Goal: Information Seeking & Learning: Learn about a topic

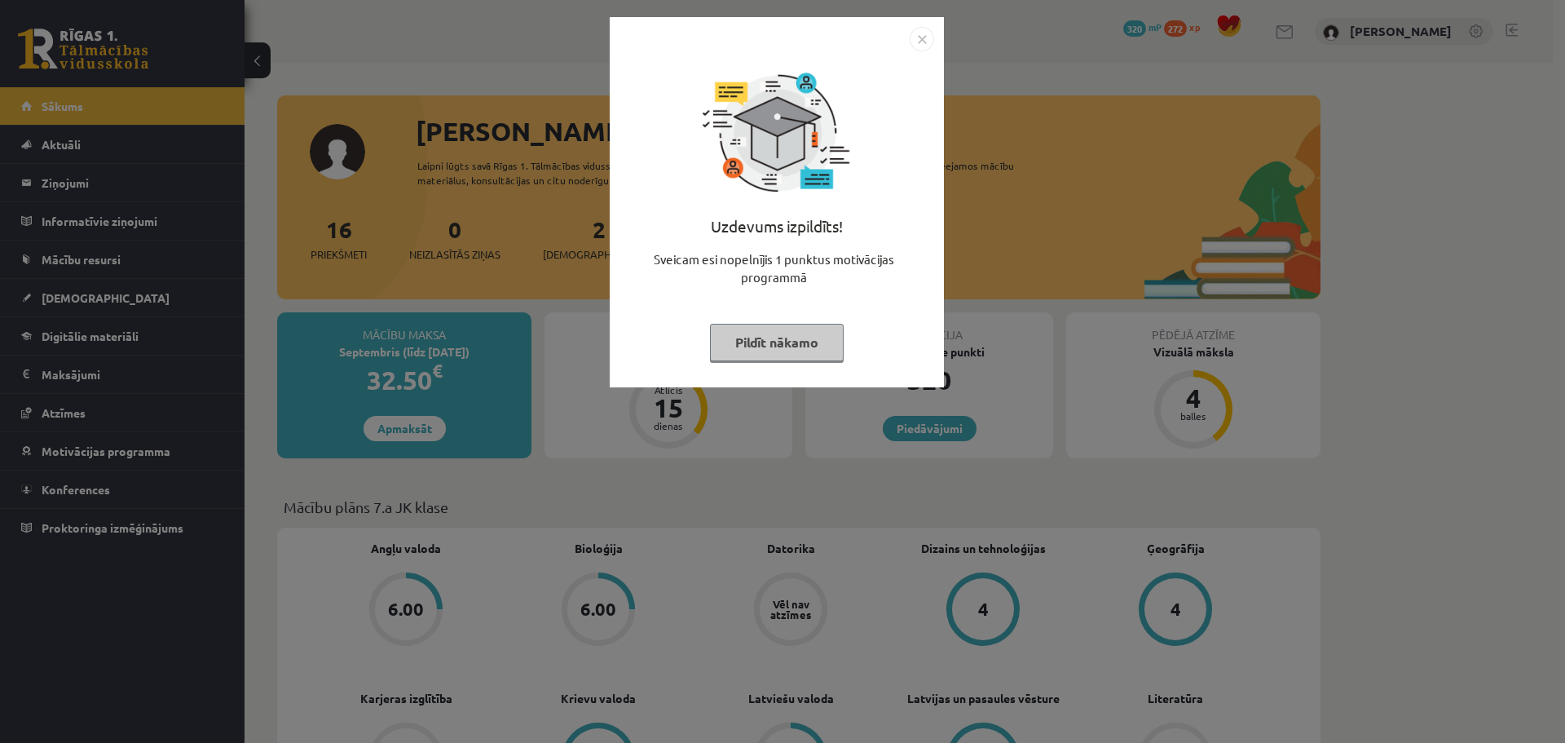
click at [752, 351] on button "Pildīt nākamo" at bounding box center [777, 342] width 134 height 37
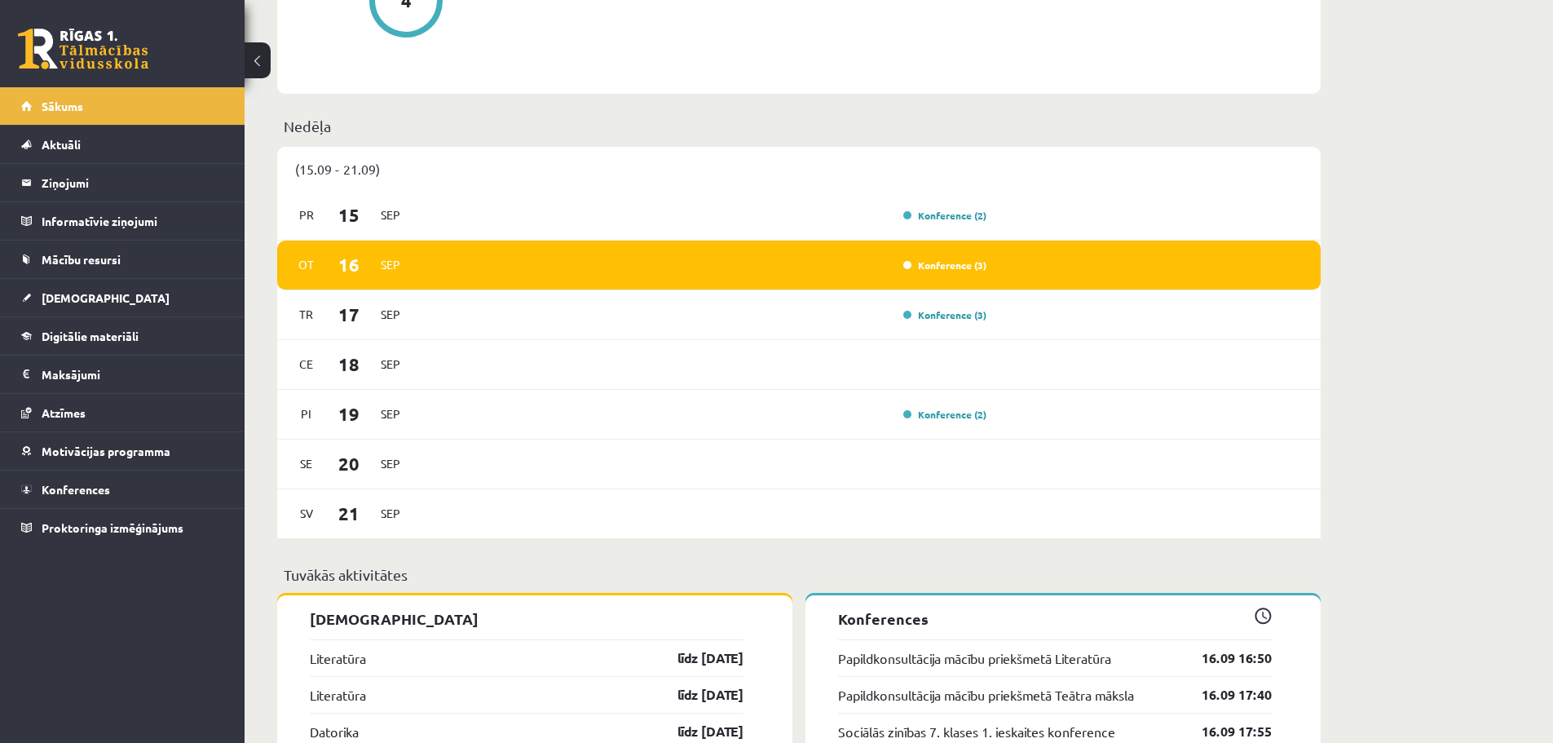
scroll to position [1060, 0]
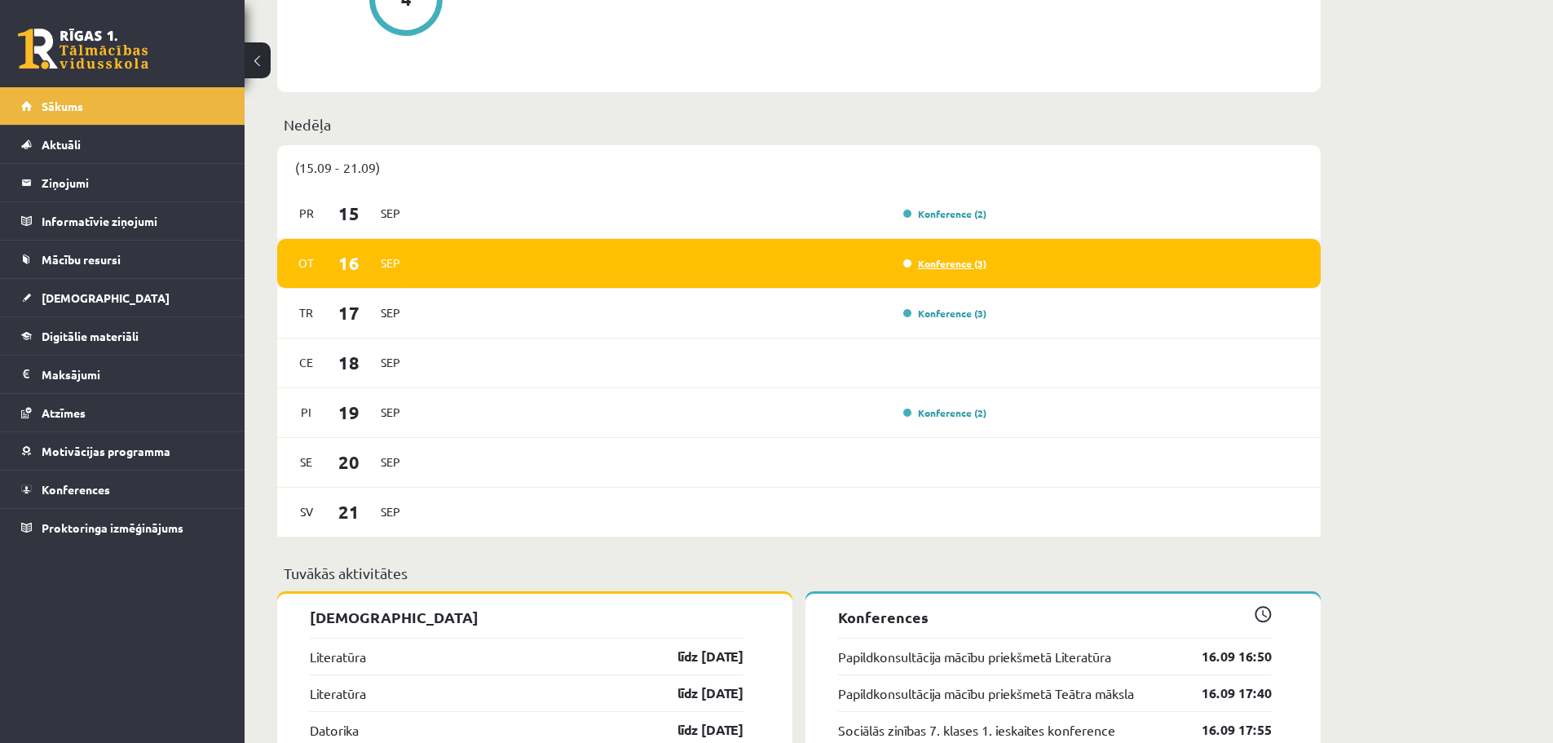
click at [945, 268] on link "Konference (3)" at bounding box center [944, 263] width 83 height 13
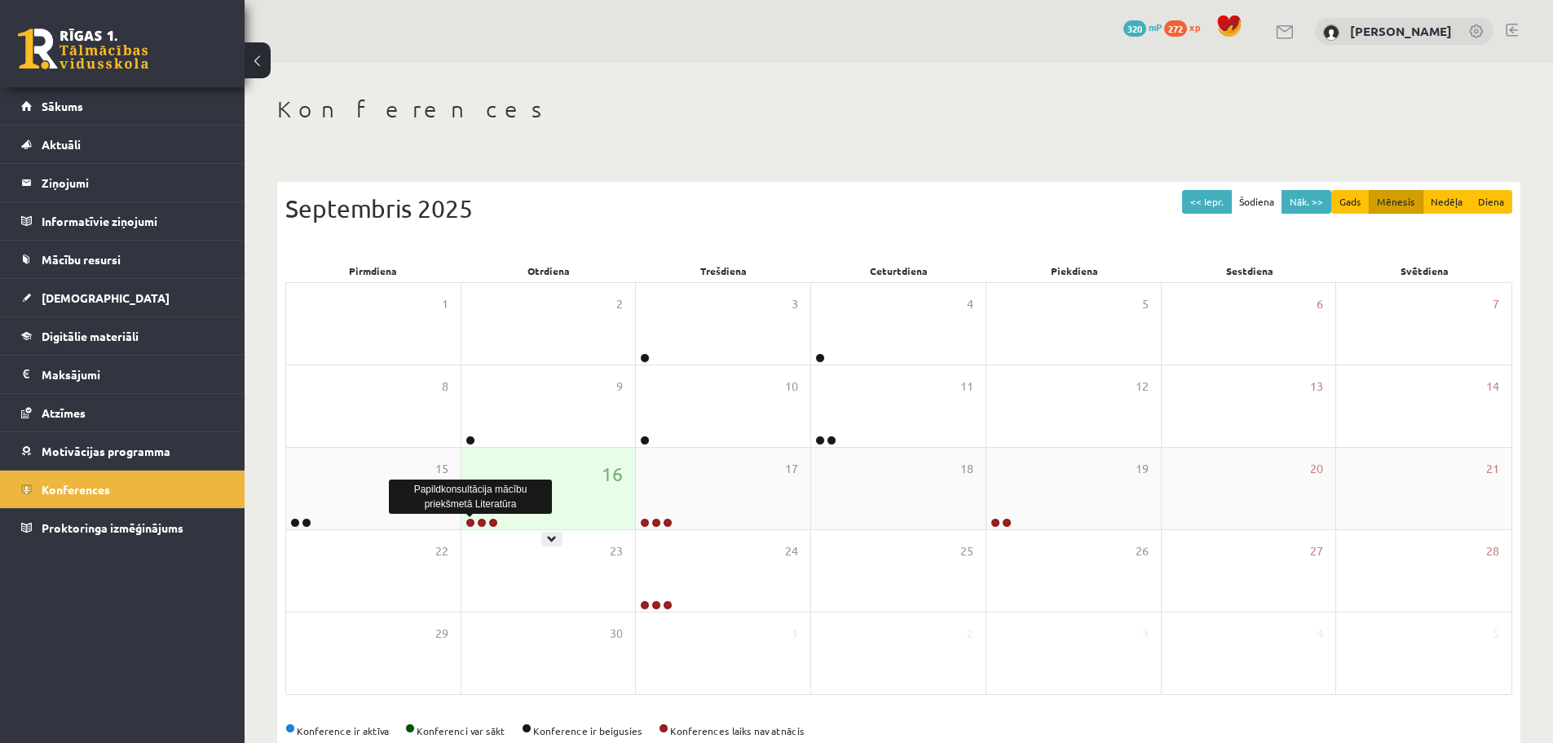
click at [473, 522] on link at bounding box center [470, 523] width 10 height 10
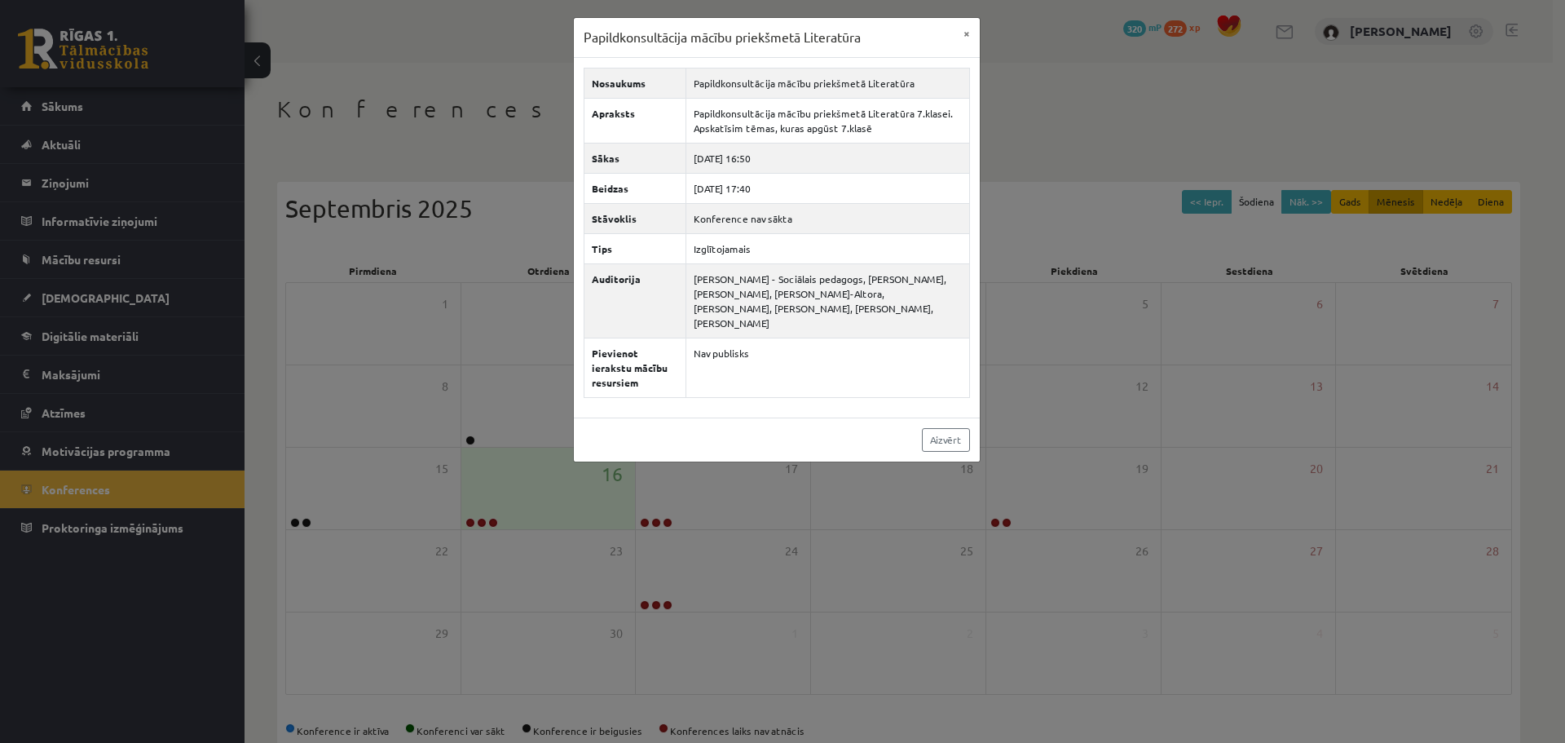
click at [648, 520] on div "Papildkonsultācija mācību priekšmetā Literatūra × Nosaukums Papildkonsultācija …" at bounding box center [782, 371] width 1565 height 743
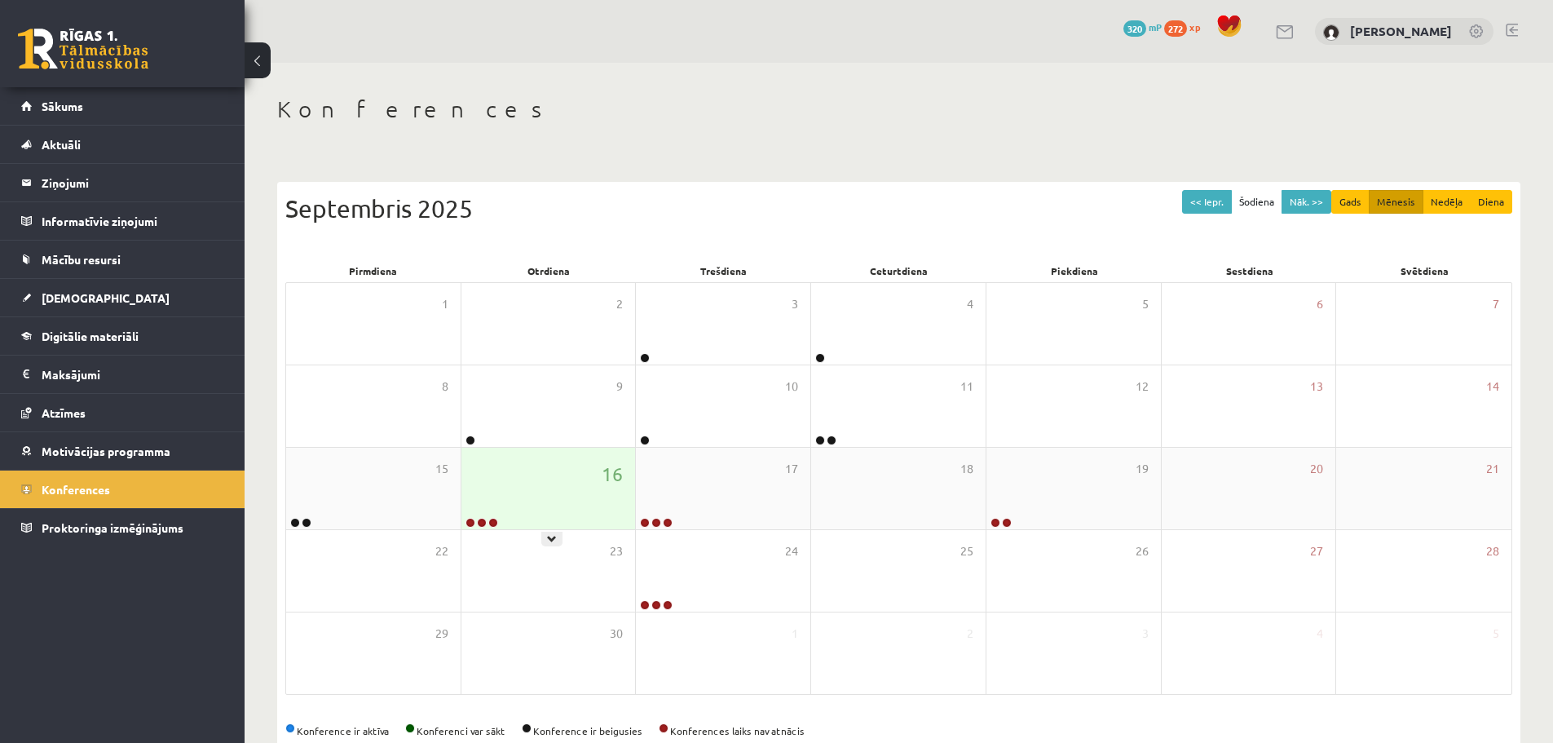
click at [484, 522] on link at bounding box center [482, 523] width 10 height 10
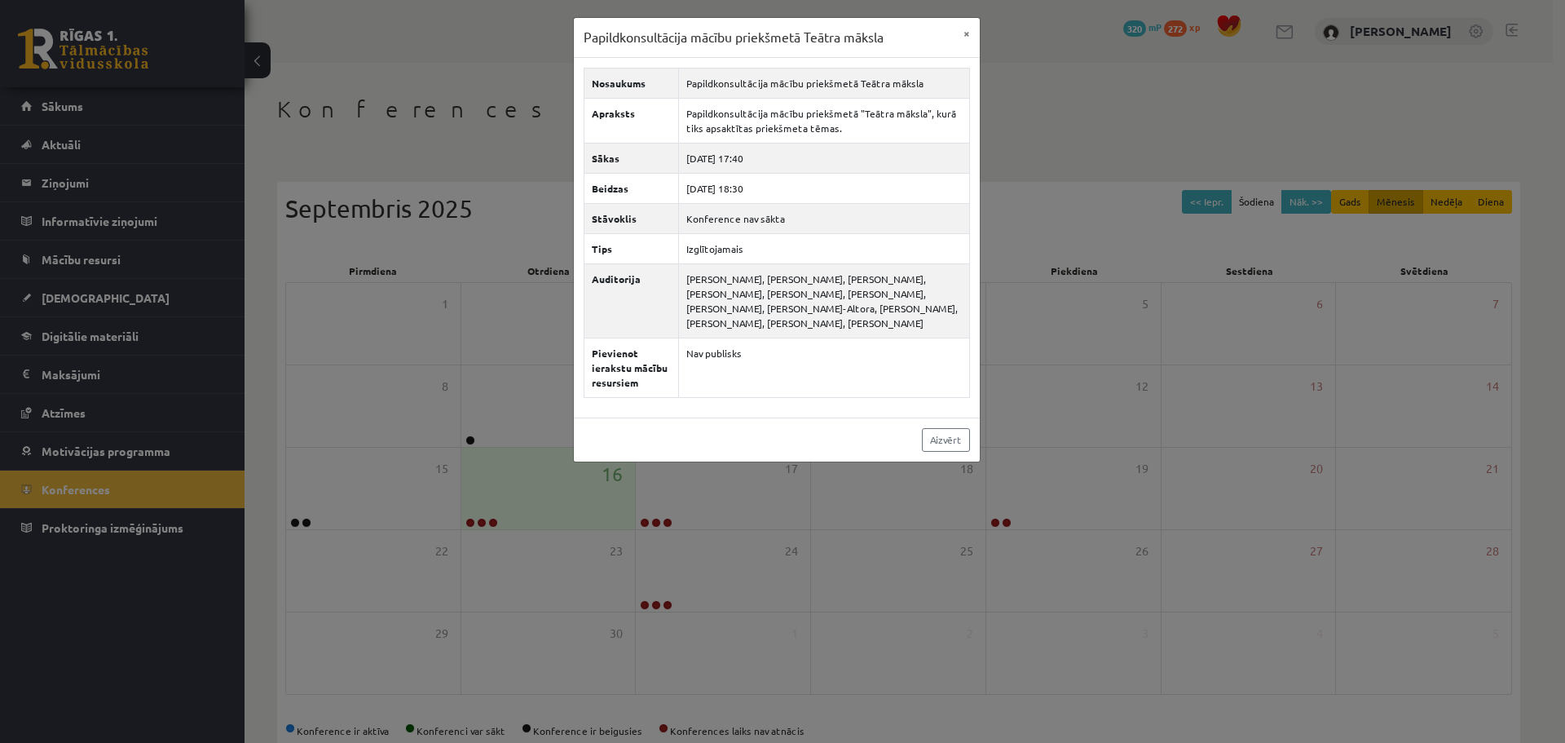
click at [497, 500] on div "Papildkonsultācija mācību priekšmetā Teātra māksla × Nosaukums Papildkonsultāci…" at bounding box center [782, 371] width 1565 height 743
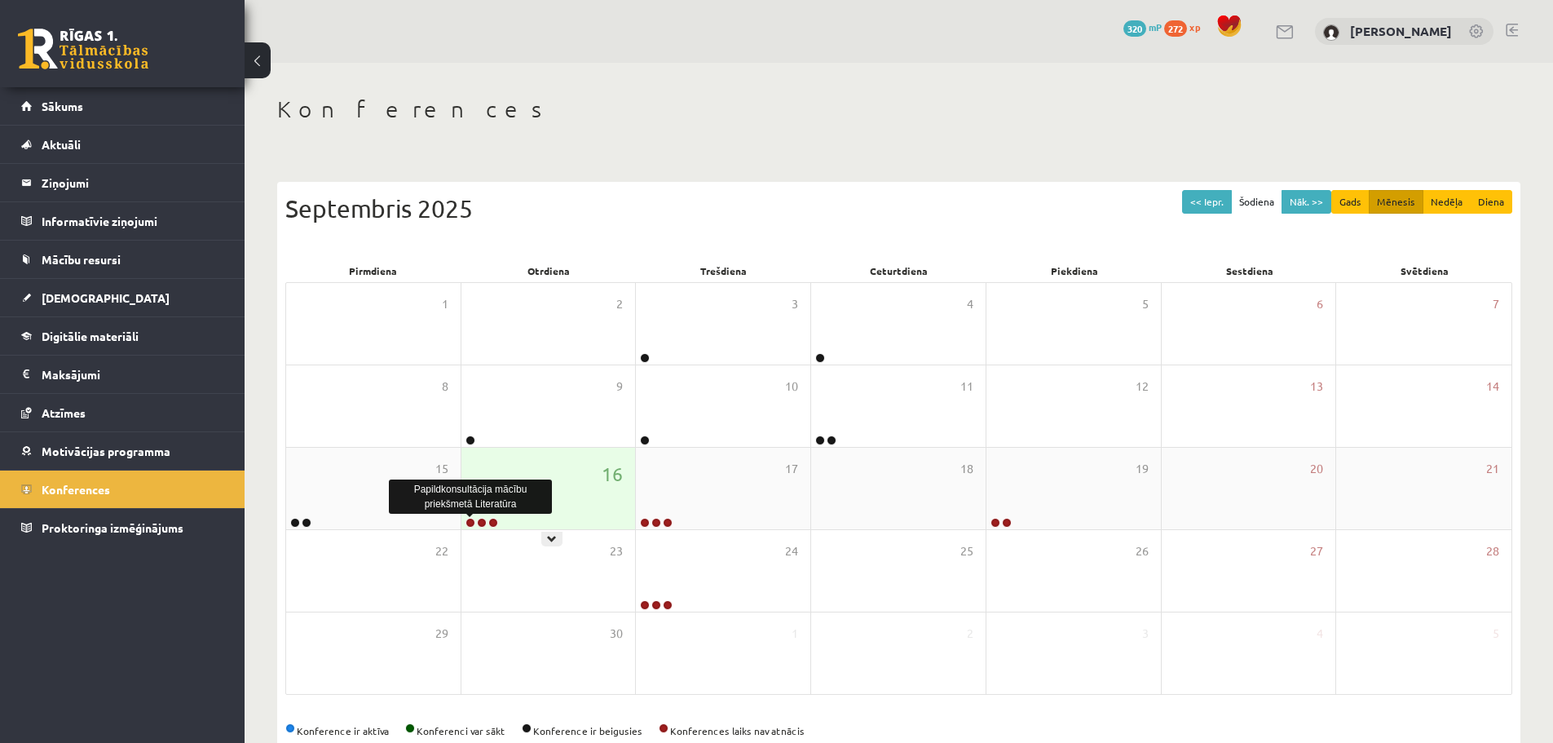
click at [471, 521] on link at bounding box center [470, 523] width 10 height 10
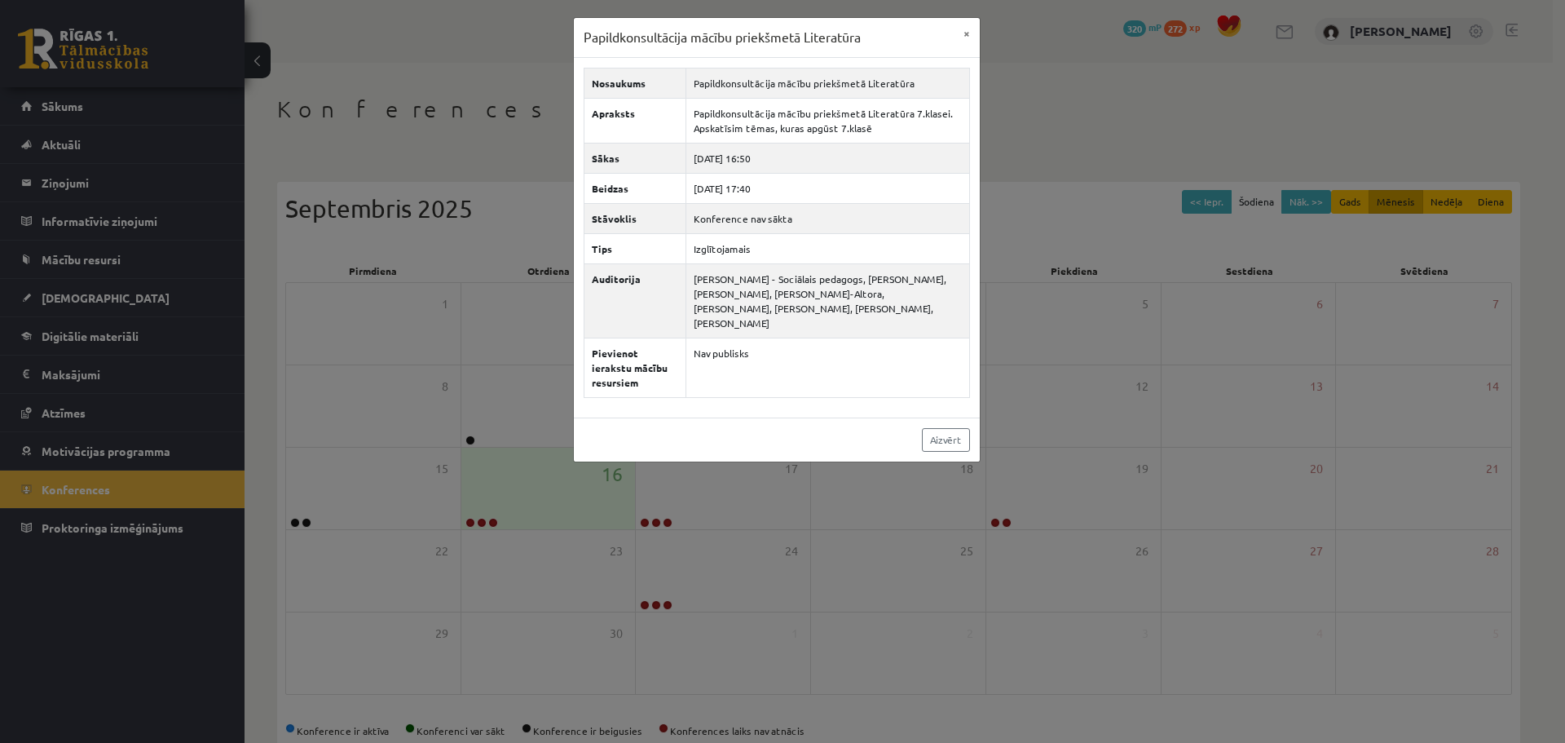
click at [474, 515] on div at bounding box center [470, 515] width 8 height 4
drag, startPoint x: 489, startPoint y: 508, endPoint x: 505, endPoint y: 509, distance: 15.6
click at [490, 508] on div "Papildkonsultācija mācību priekšmetā Literatūra × Nosaukums Papildkonsultācija …" at bounding box center [782, 371] width 1565 height 743
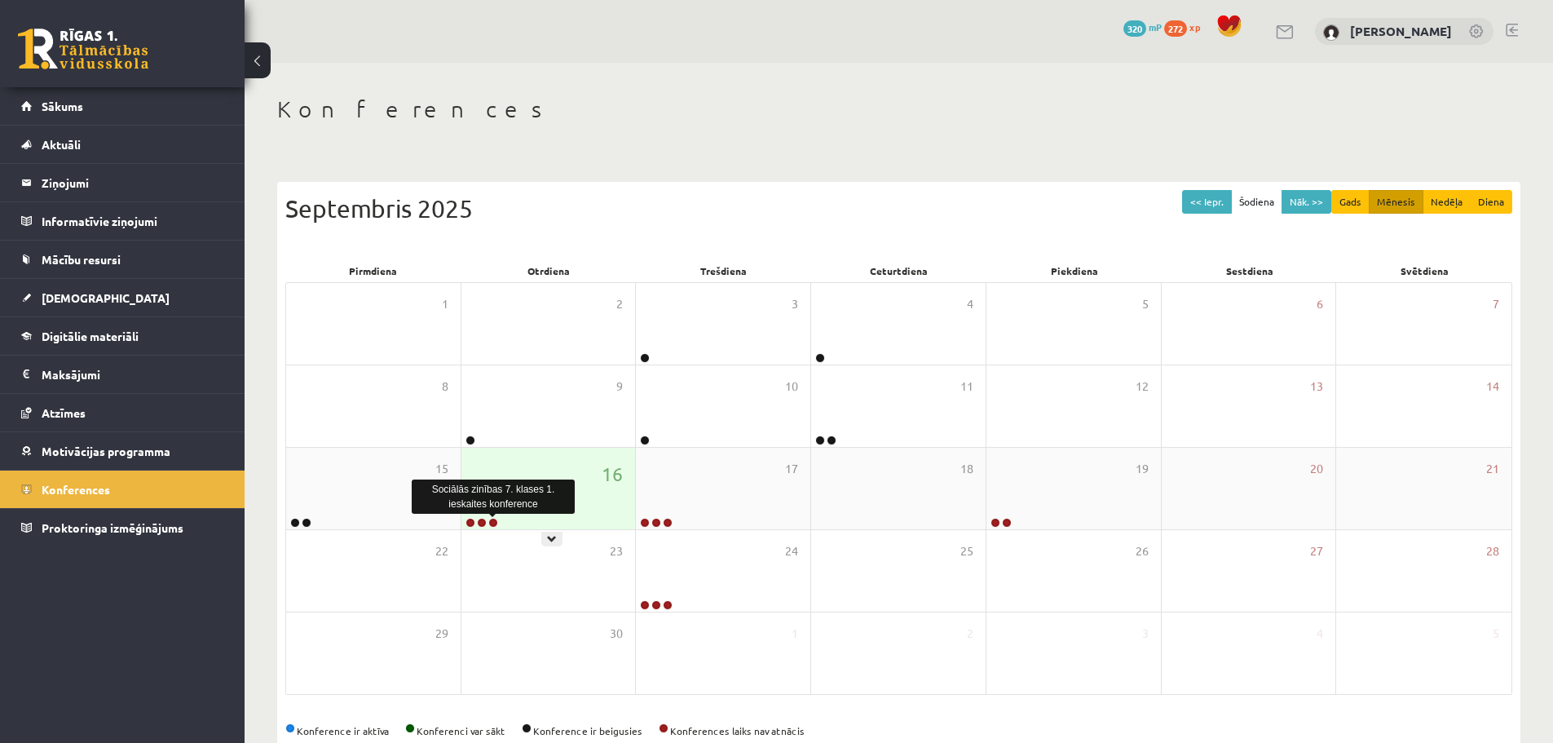
click at [496, 522] on link at bounding box center [493, 523] width 10 height 10
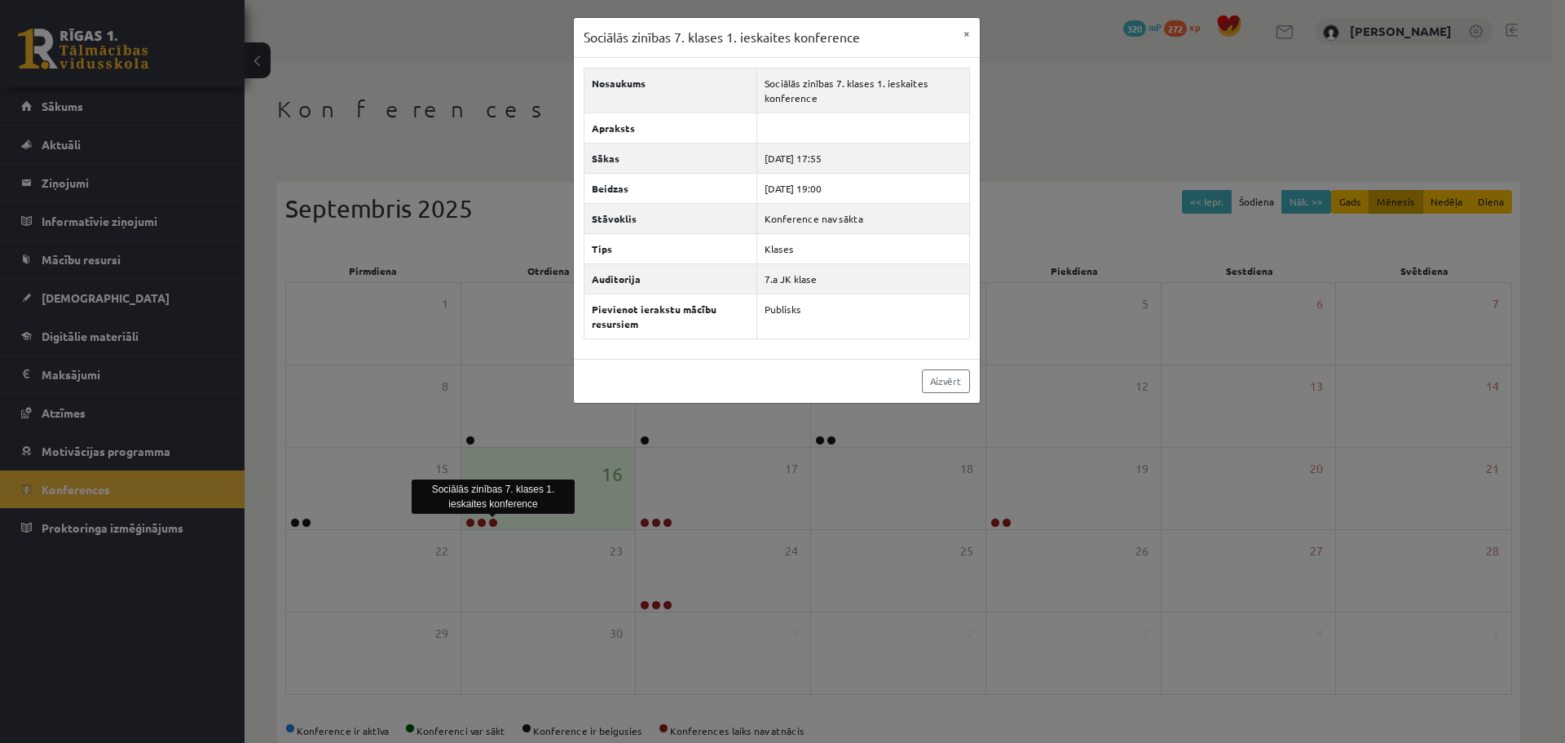
click at [609, 494] on div "Sociālās zinības 7. klases 1. ieskaites konference × Nosaukums Sociālās zinības…" at bounding box center [782, 371] width 1565 height 743
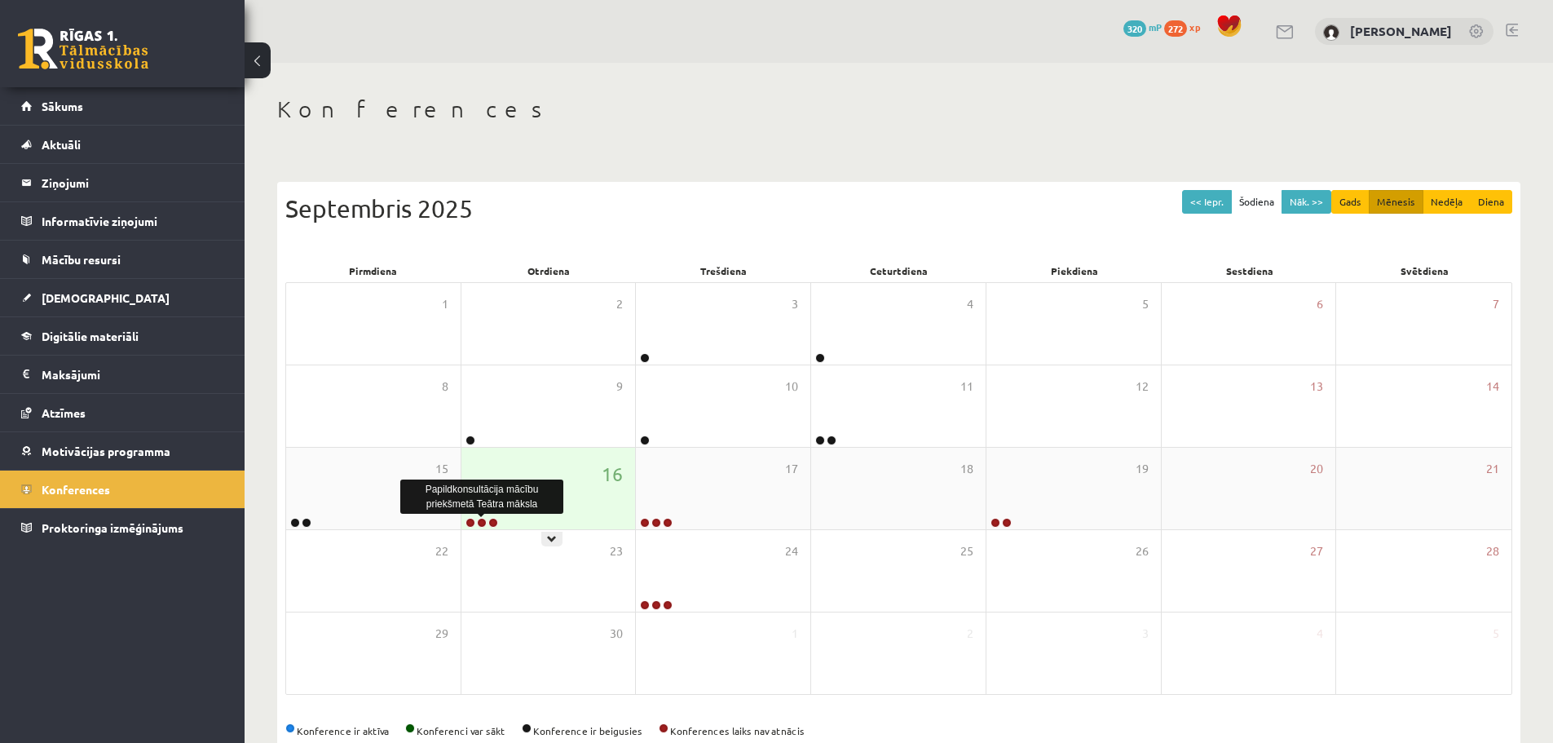
click at [481, 520] on link at bounding box center [482, 523] width 10 height 10
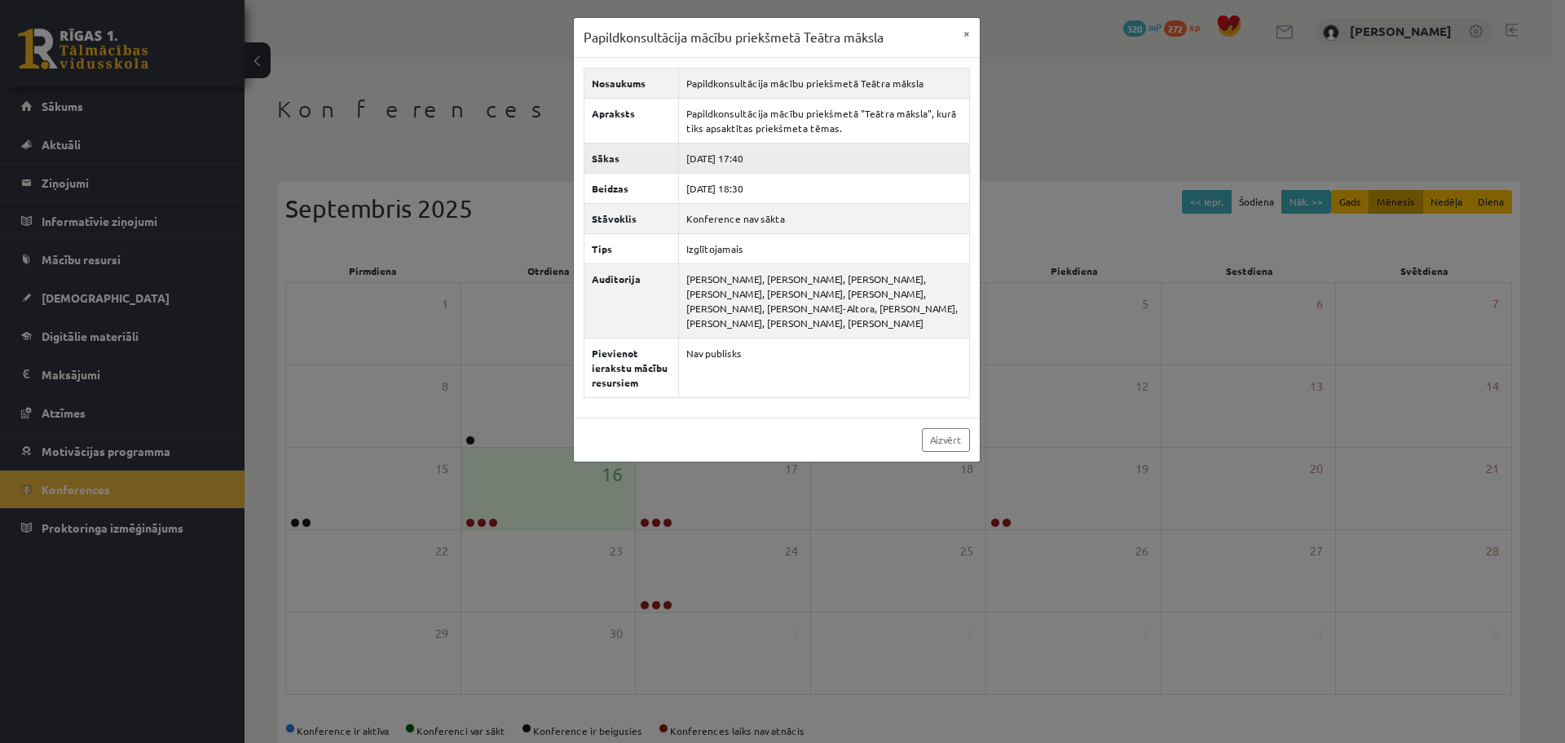
click at [747, 157] on td "2025-09-16 17:40" at bounding box center [823, 158] width 291 height 30
click at [732, 549] on div "Papildkonsultācija mācību priekšmetā Teātra māksla × Nosaukums Papildkonsultāci…" at bounding box center [782, 371] width 1565 height 743
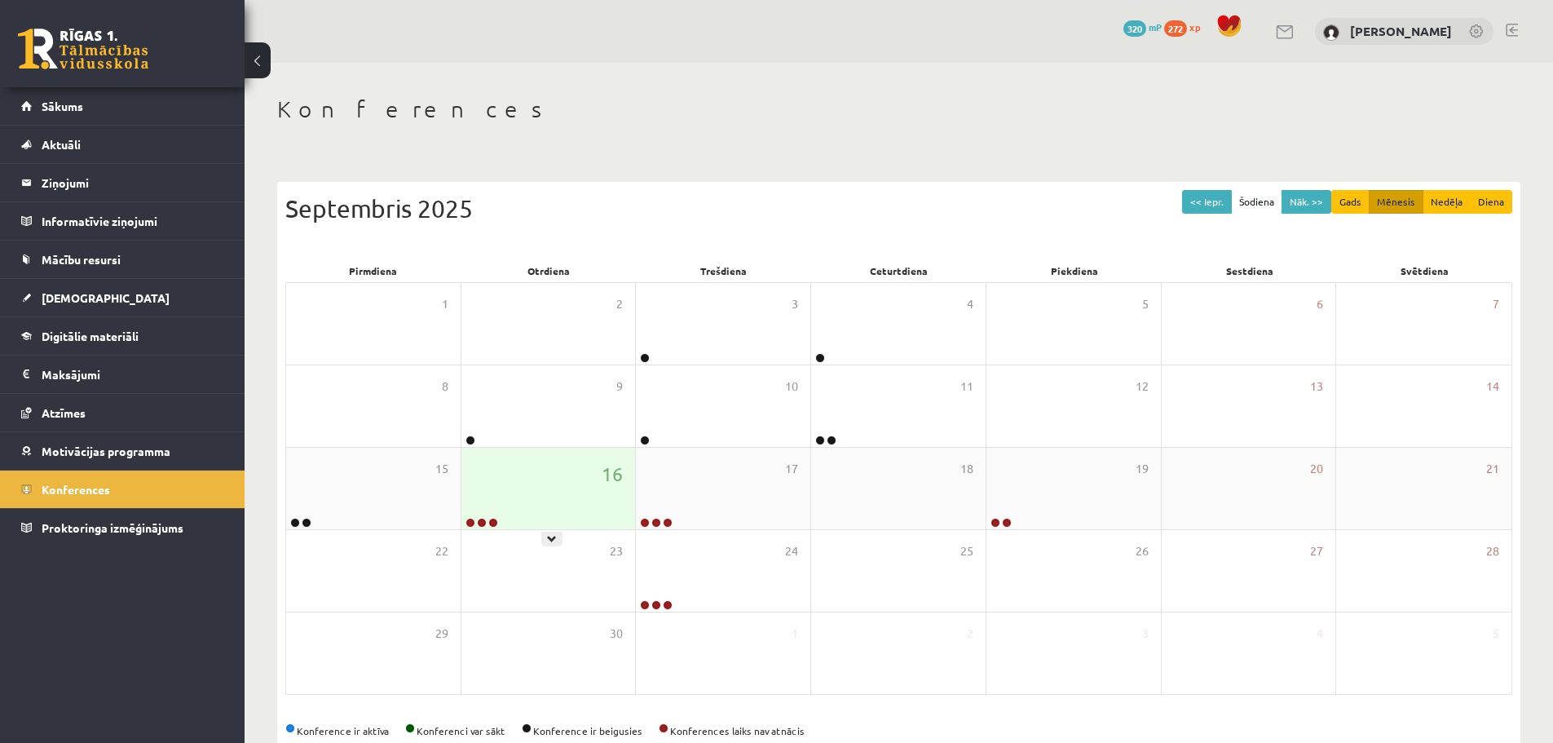
click at [495, 518] on link at bounding box center [493, 523] width 10 height 10
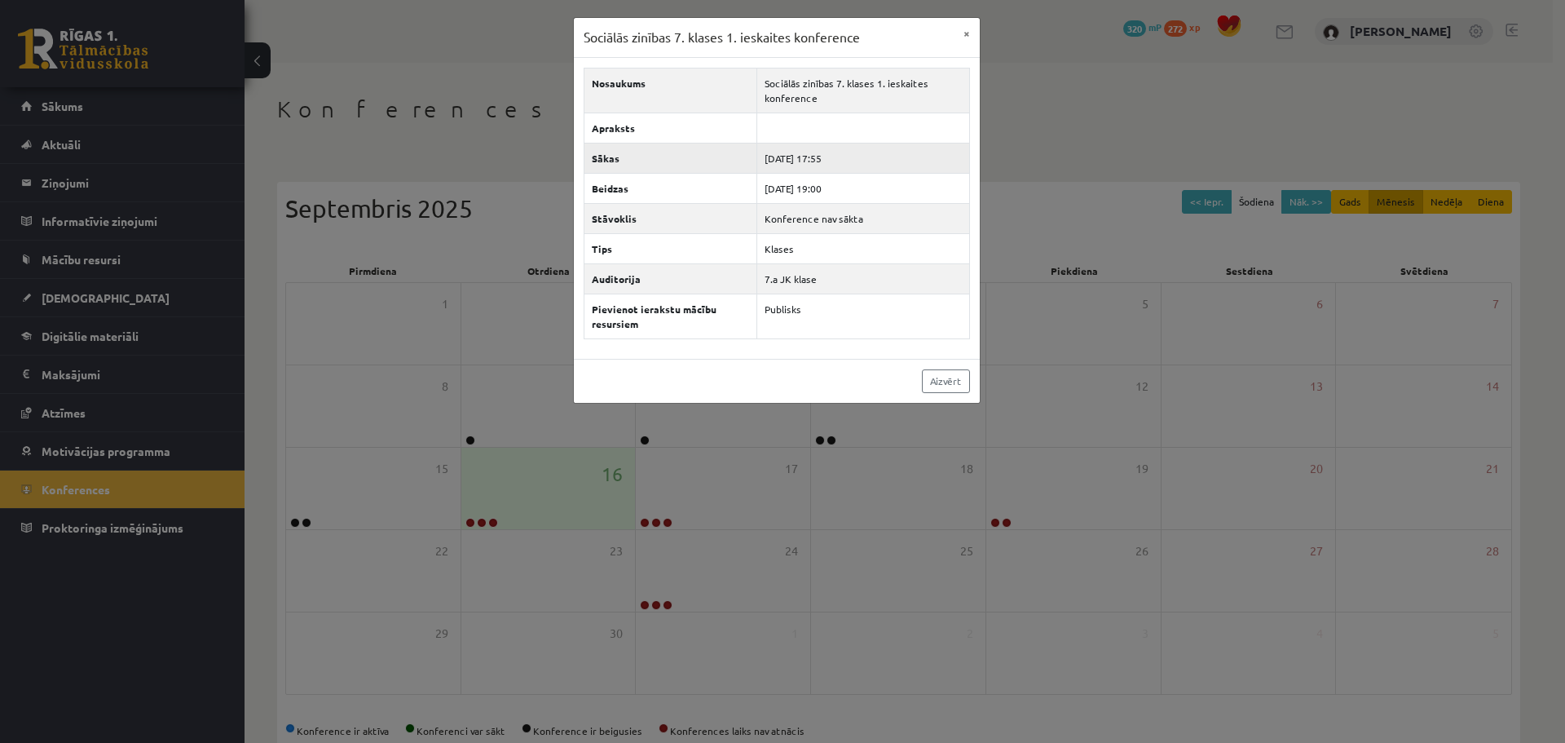
click at [836, 162] on td "2025-09-16 17:55" at bounding box center [862, 158] width 213 height 30
click at [879, 497] on div "Sociālās zinības 7. klases 1. ieskaites konference × Nosaukums Sociālās zinības…" at bounding box center [782, 371] width 1565 height 743
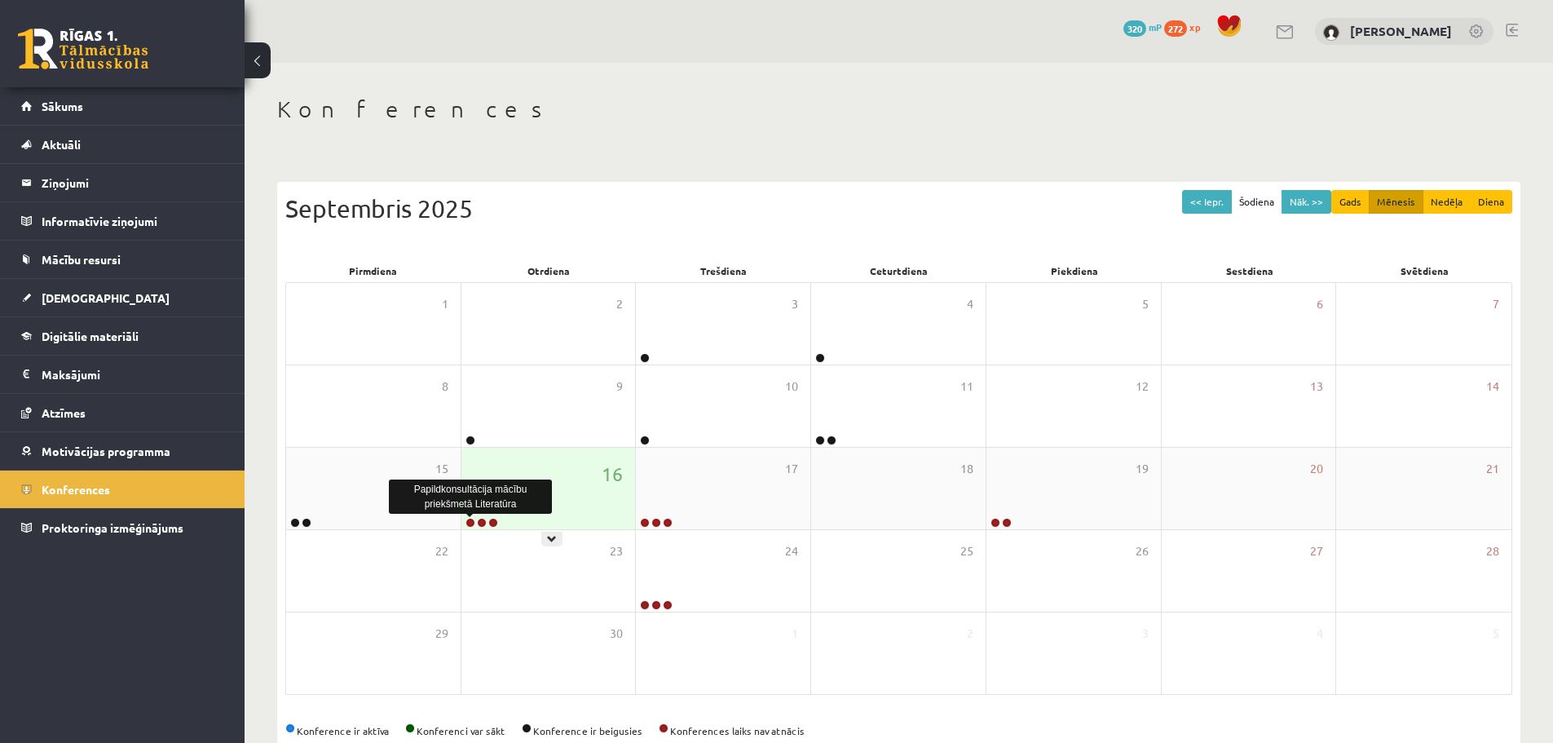
click at [468, 524] on link at bounding box center [470, 523] width 10 height 10
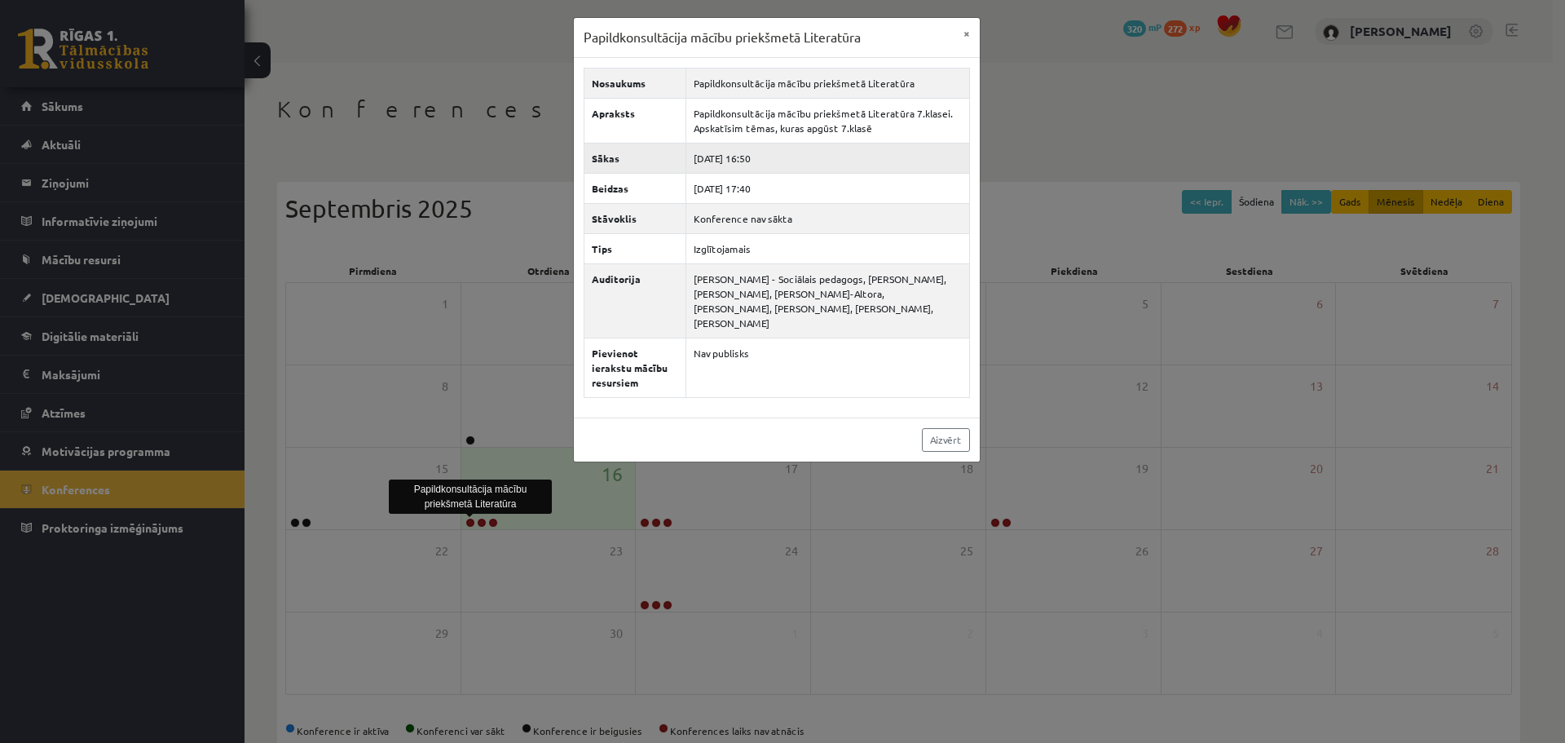
click at [760, 156] on td "2025-09-16 16:50" at bounding box center [827, 158] width 284 height 30
click at [1116, 333] on div "Papildkonsultācija mācību priekšmetā Literatūra × Nosaukums Papildkonsultācija …" at bounding box center [782, 371] width 1565 height 743
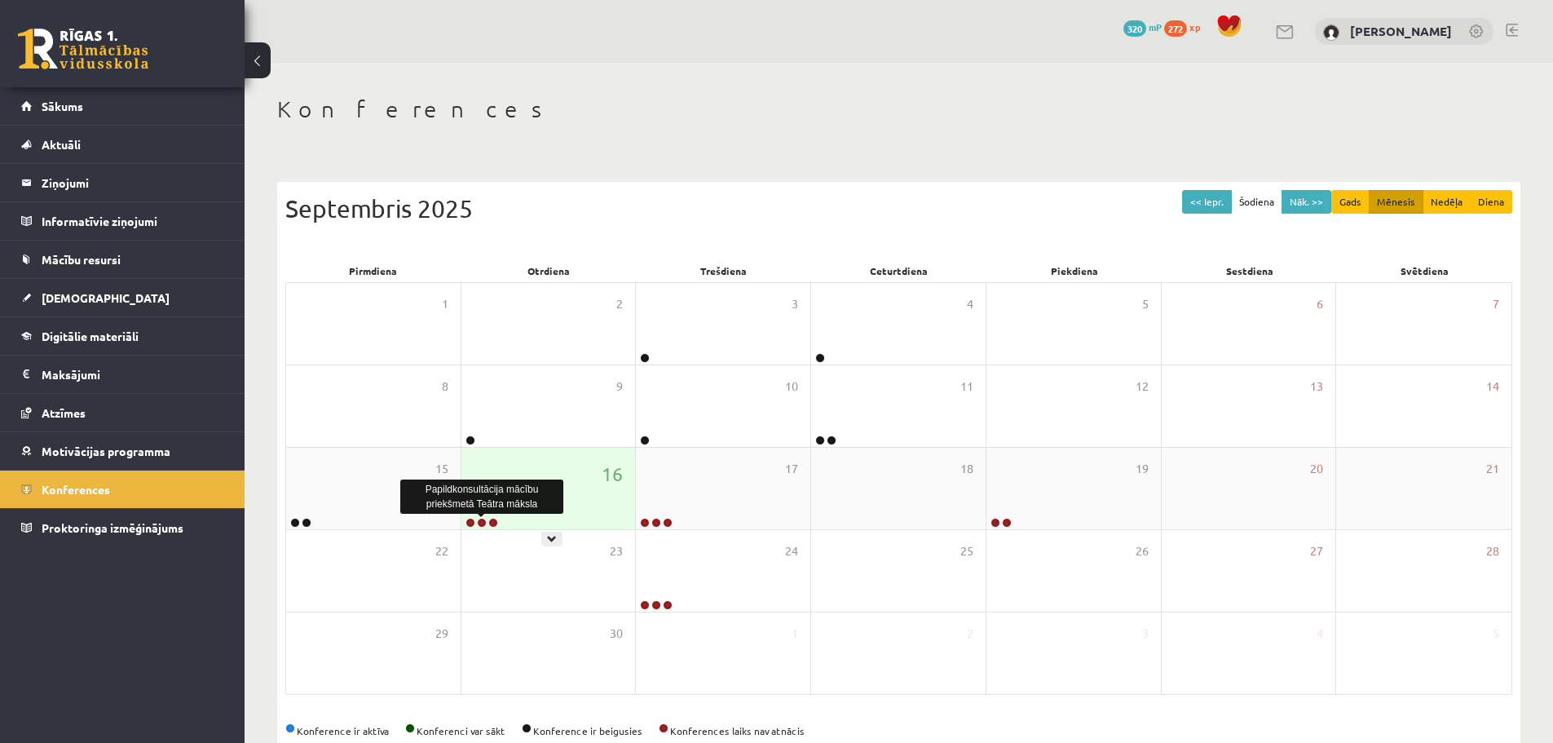
click at [482, 520] on link at bounding box center [482, 523] width 10 height 10
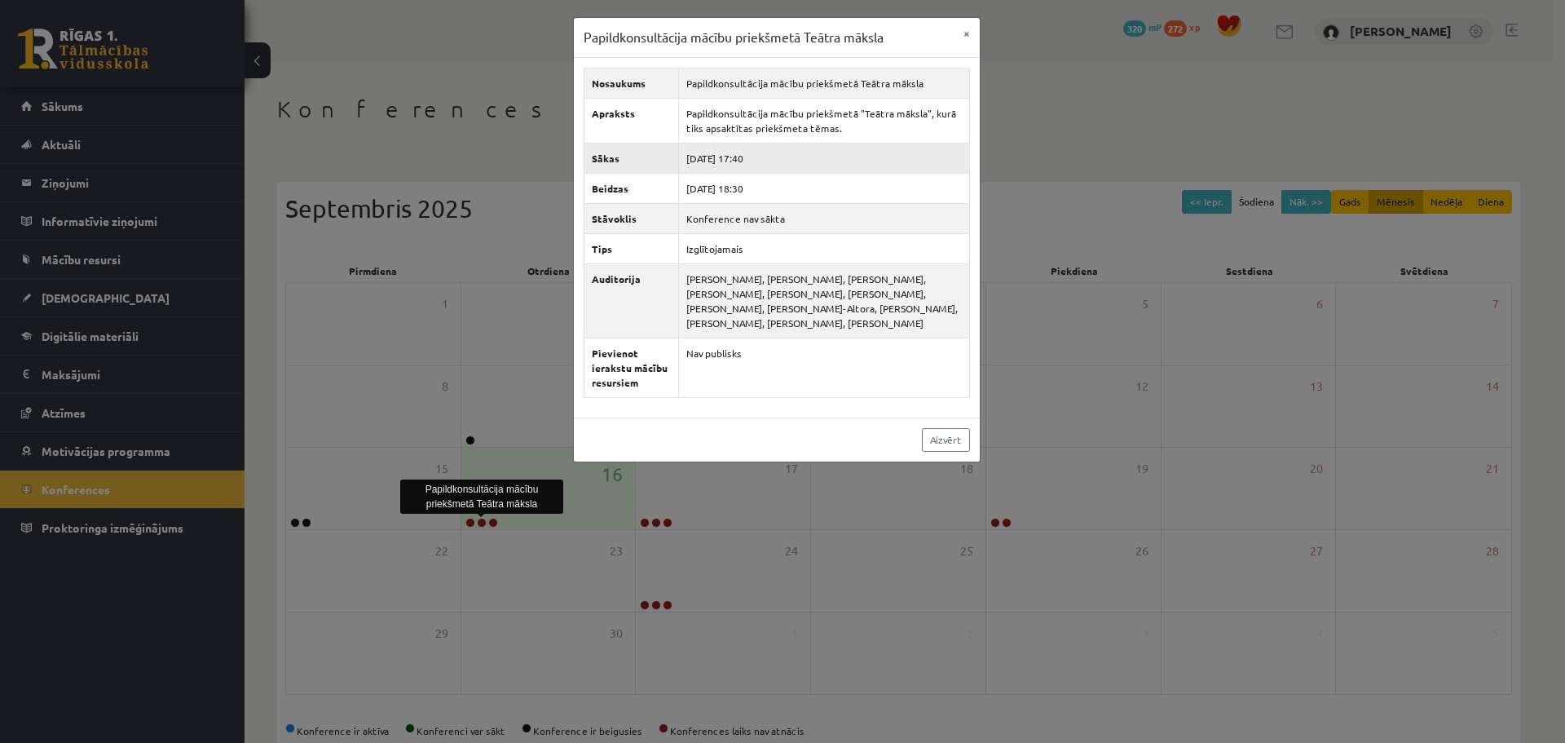
click at [756, 158] on td "2025-09-16 17:40" at bounding box center [823, 158] width 291 height 30
click at [757, 158] on td "2025-09-16 17:40" at bounding box center [823, 158] width 291 height 30
drag, startPoint x: 1116, startPoint y: 290, endPoint x: 1104, endPoint y: 298, distance: 14.0
click at [1114, 291] on div "Papildkonsultācija mācību priekšmetā Teātra māksla × Nosaukums Papildkonsultāci…" at bounding box center [782, 371] width 1565 height 743
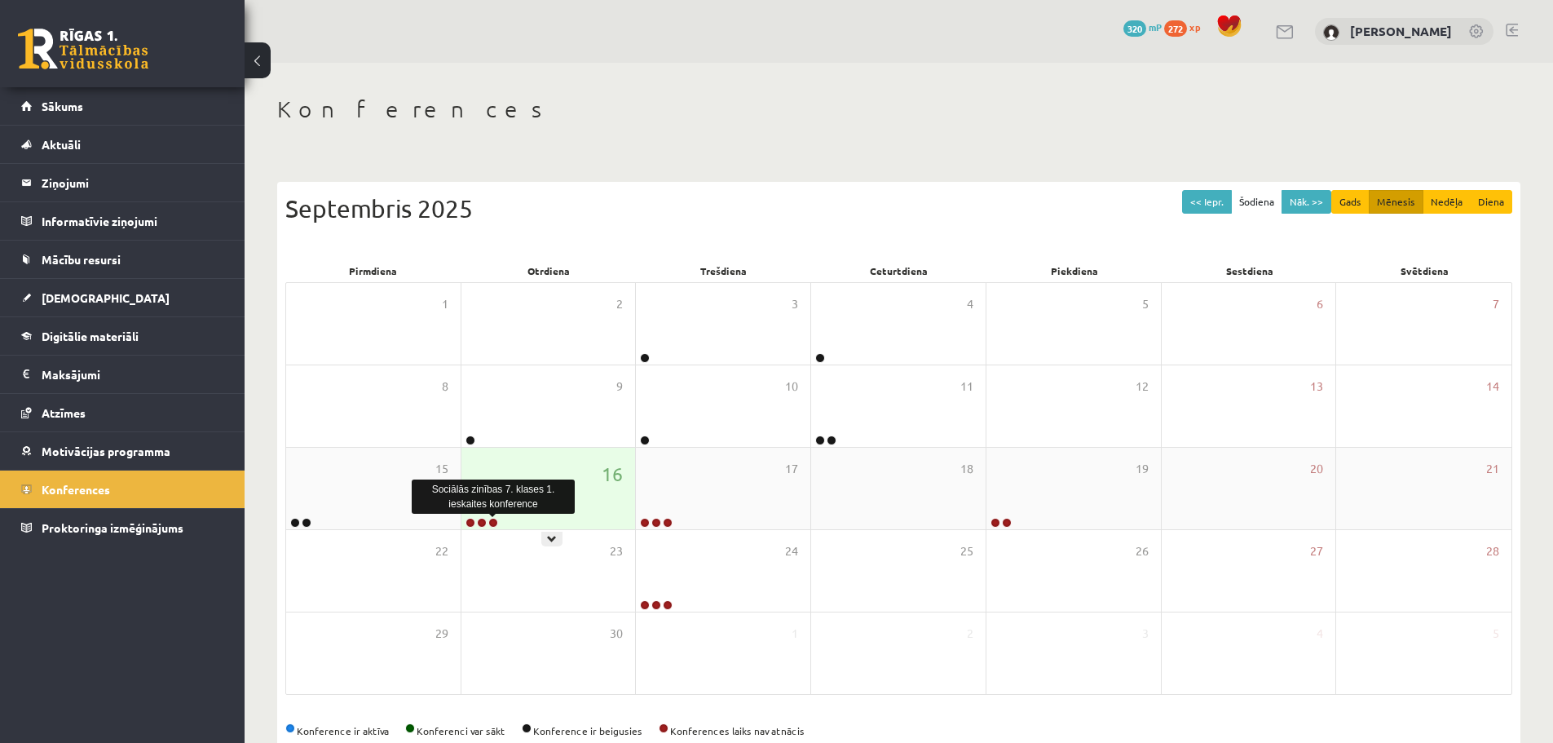
click at [497, 521] on link at bounding box center [493, 523] width 10 height 10
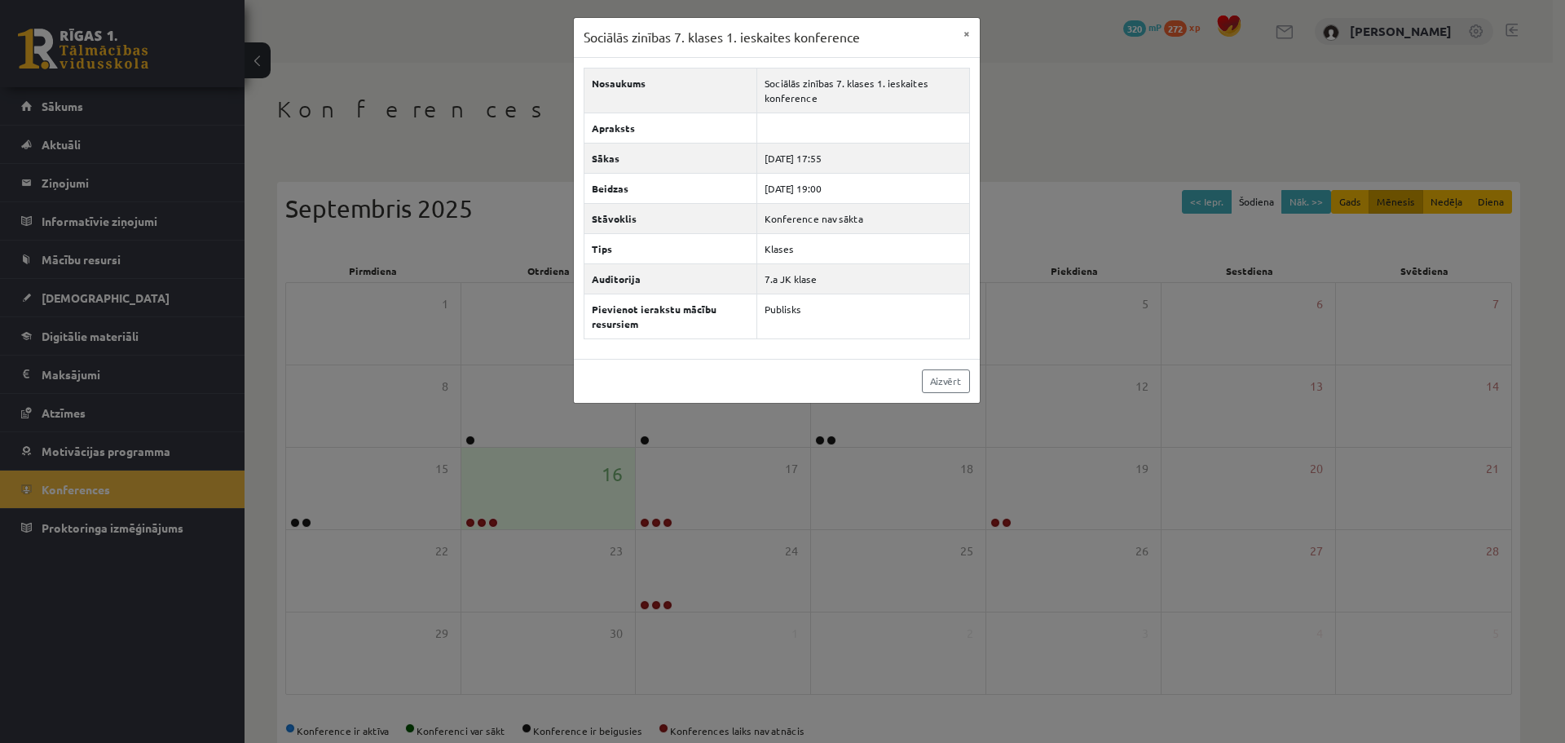
click at [405, 384] on div "Sociālās zinības 7. klases 1. ieskaites konference × Nosaukums Sociālās zinības…" at bounding box center [782, 371] width 1565 height 743
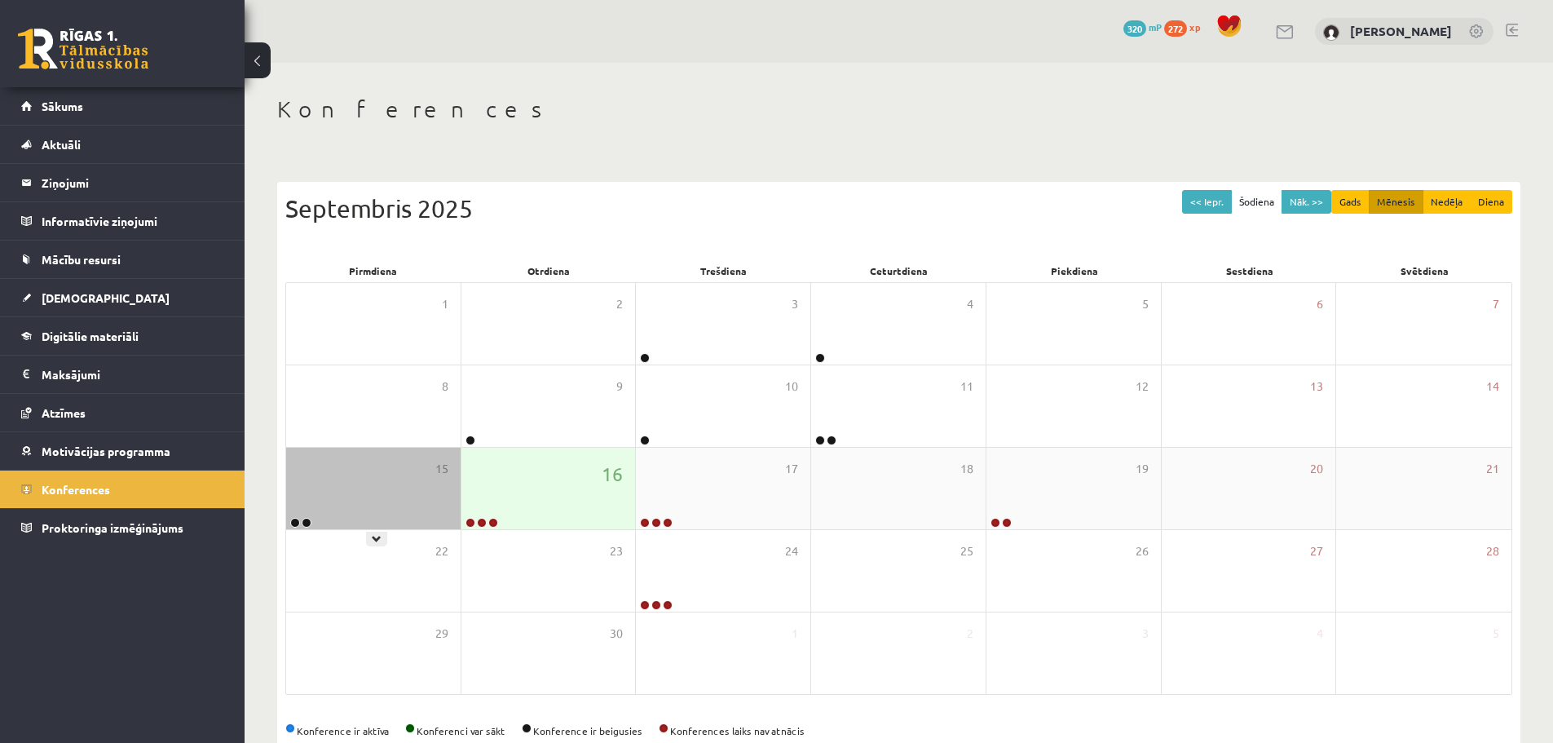
click at [308, 522] on link at bounding box center [307, 523] width 10 height 10
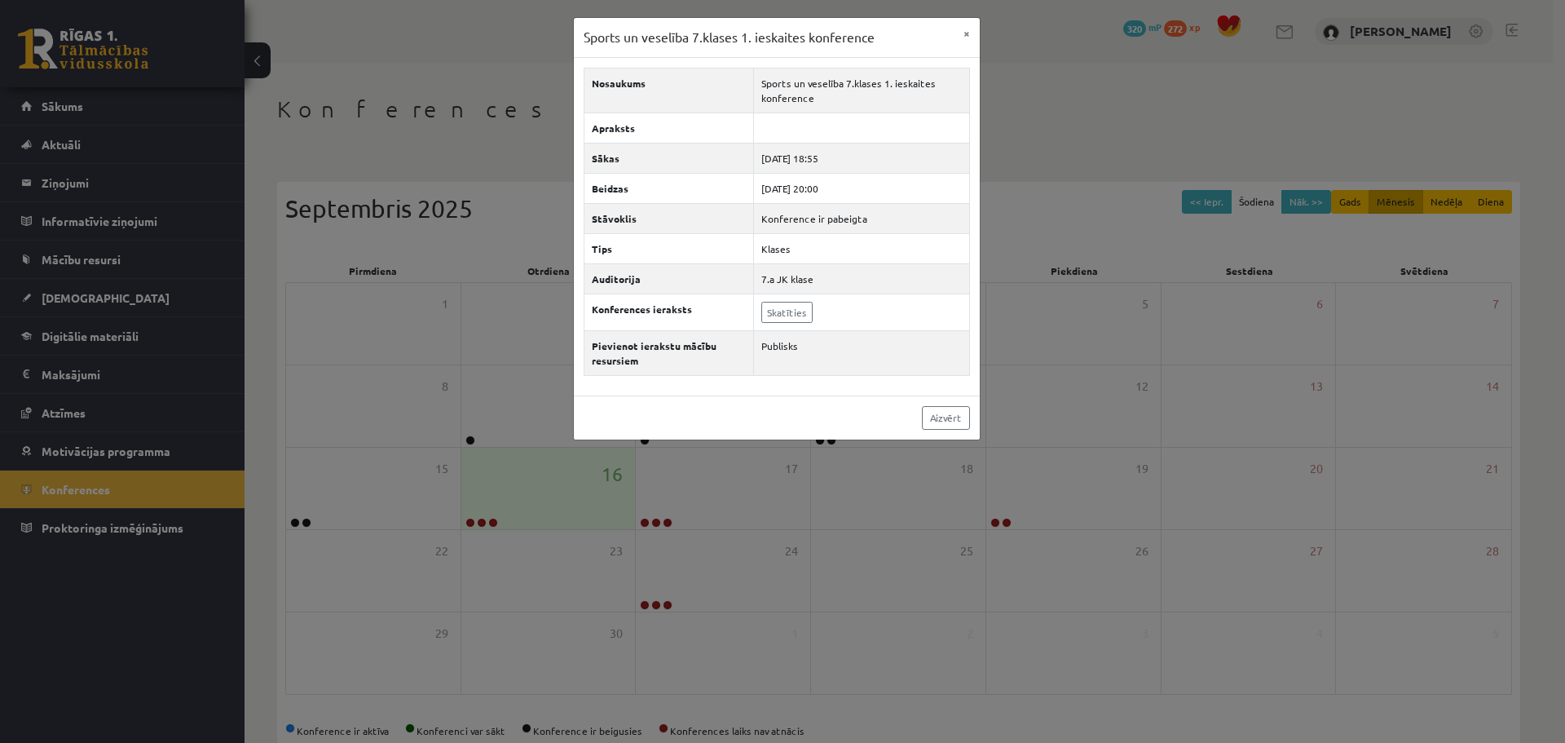
click at [293, 455] on div "Sports un veselība 7.klases 1. ieskaites konference × Nosaukums Sports un vesel…" at bounding box center [782, 371] width 1565 height 743
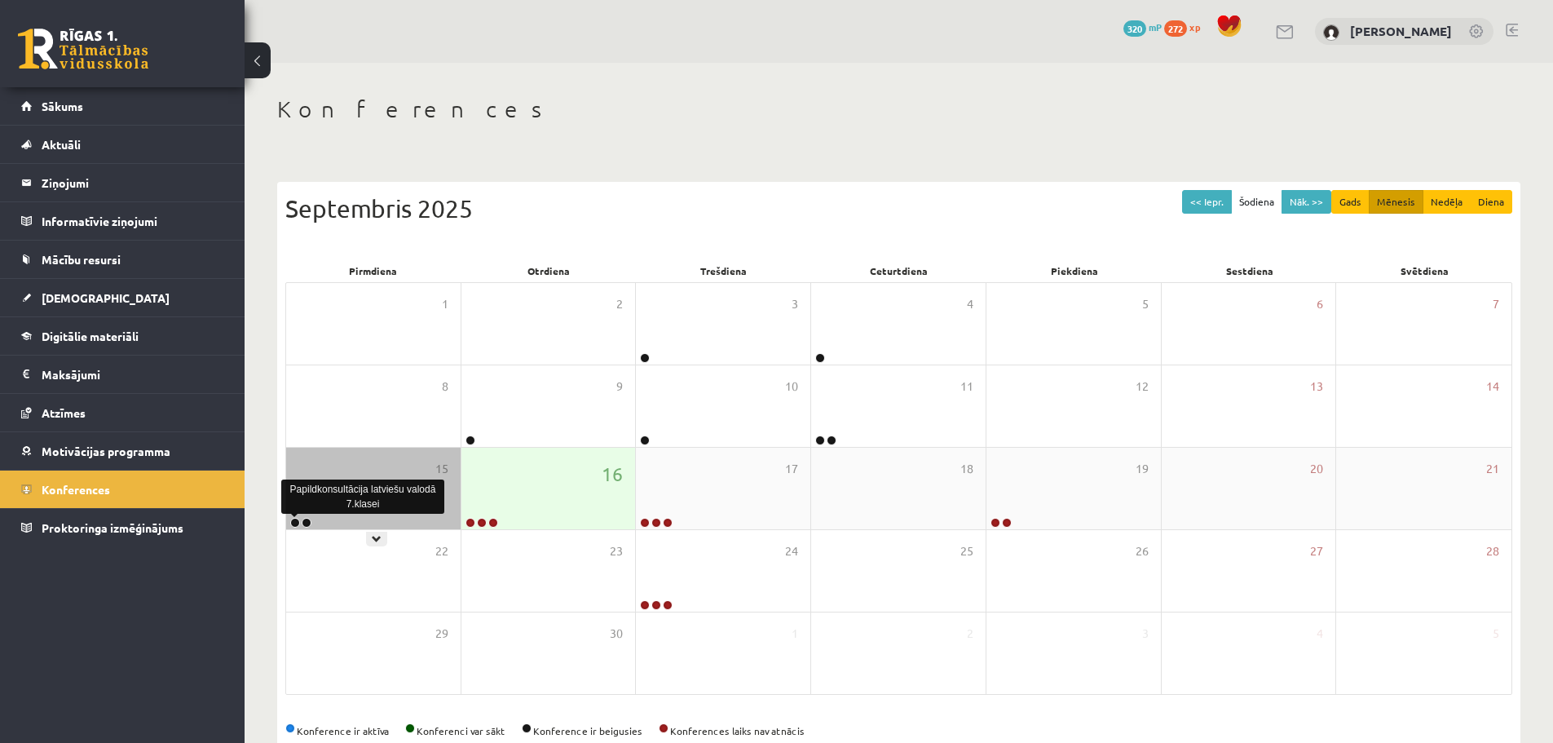
click at [293, 522] on link at bounding box center [295, 523] width 10 height 10
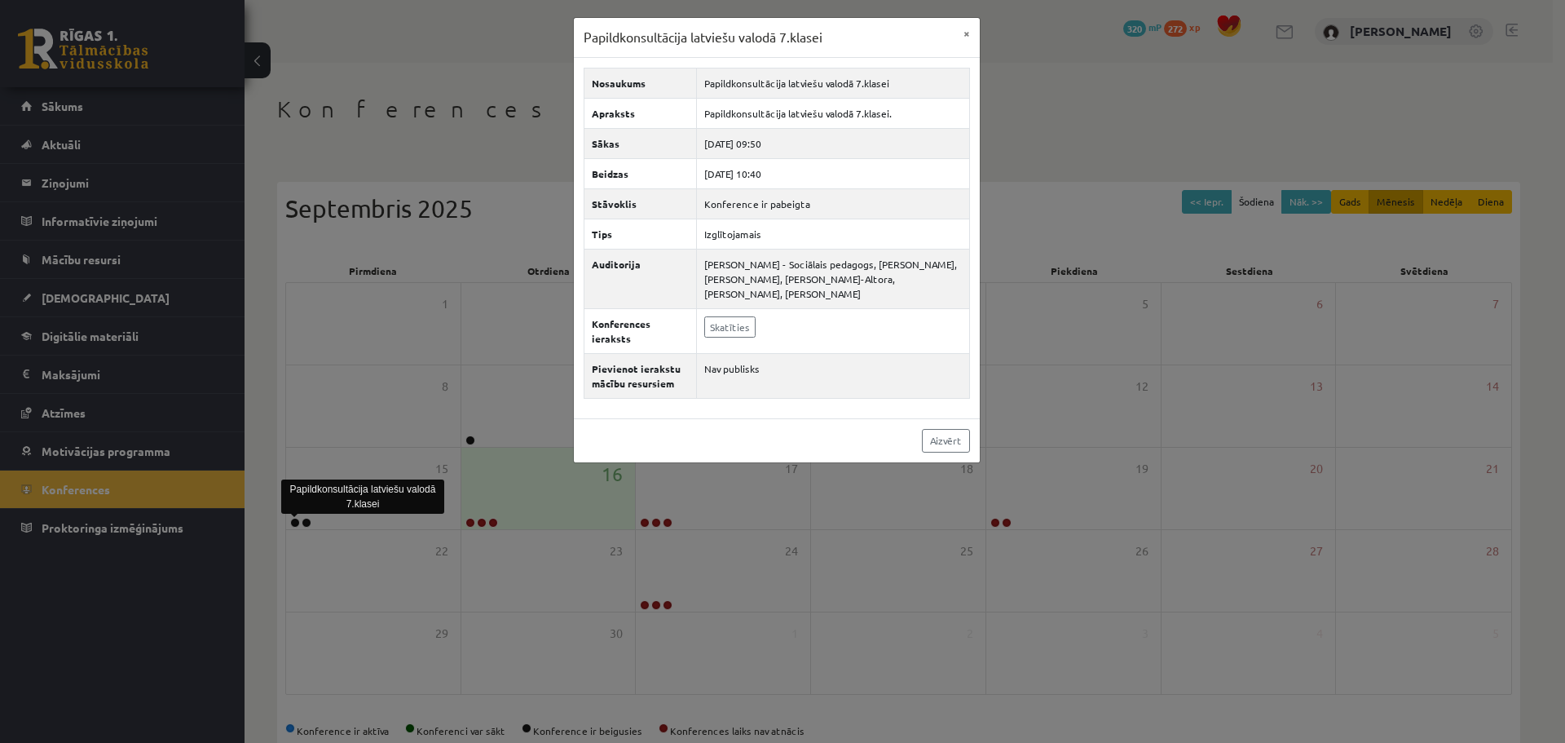
click at [304, 415] on div "Papildkonsultācija latviešu valodā 7.klasei × Nosaukums Papildkonsultācija latv…" at bounding box center [782, 371] width 1565 height 743
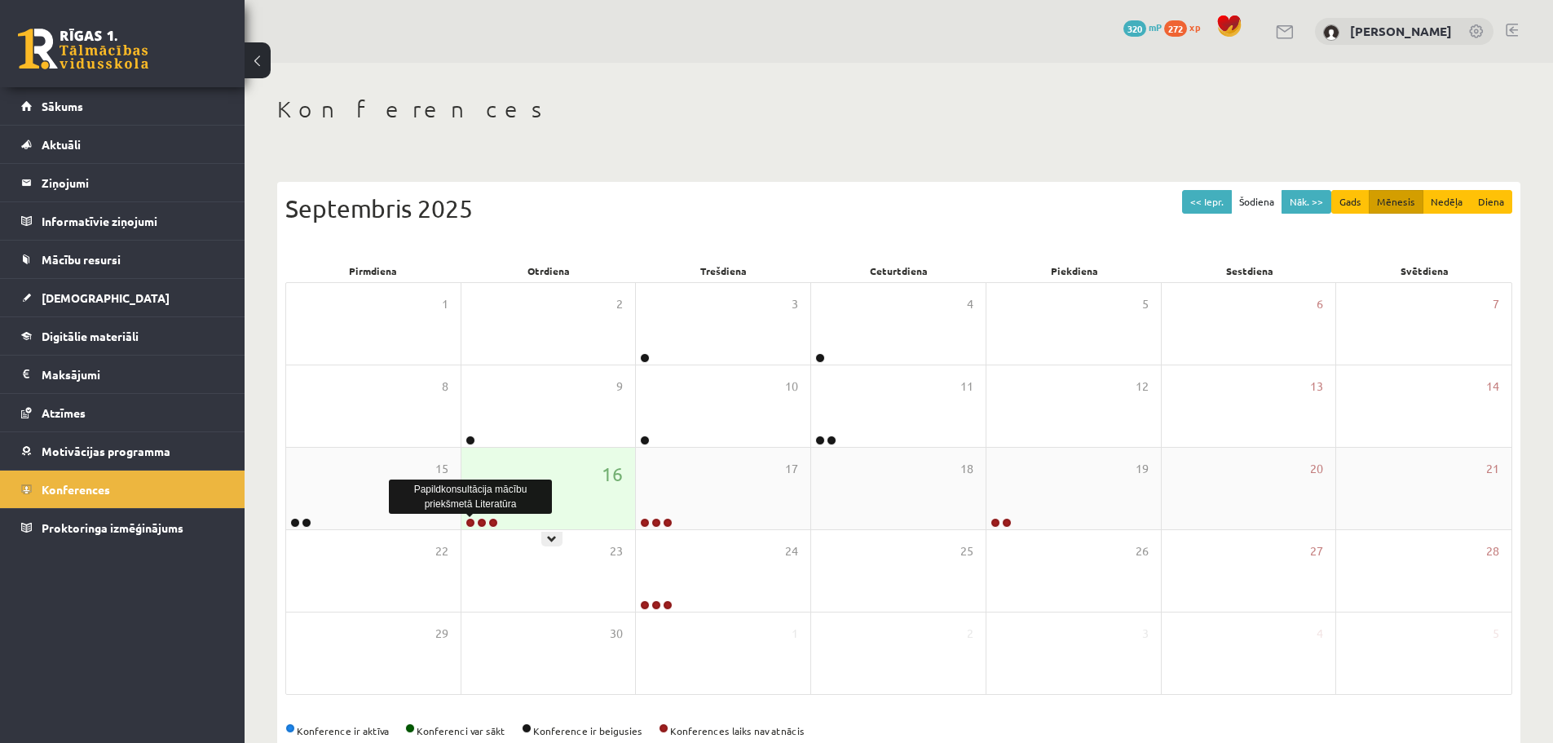
click at [472, 520] on link at bounding box center [470, 523] width 10 height 10
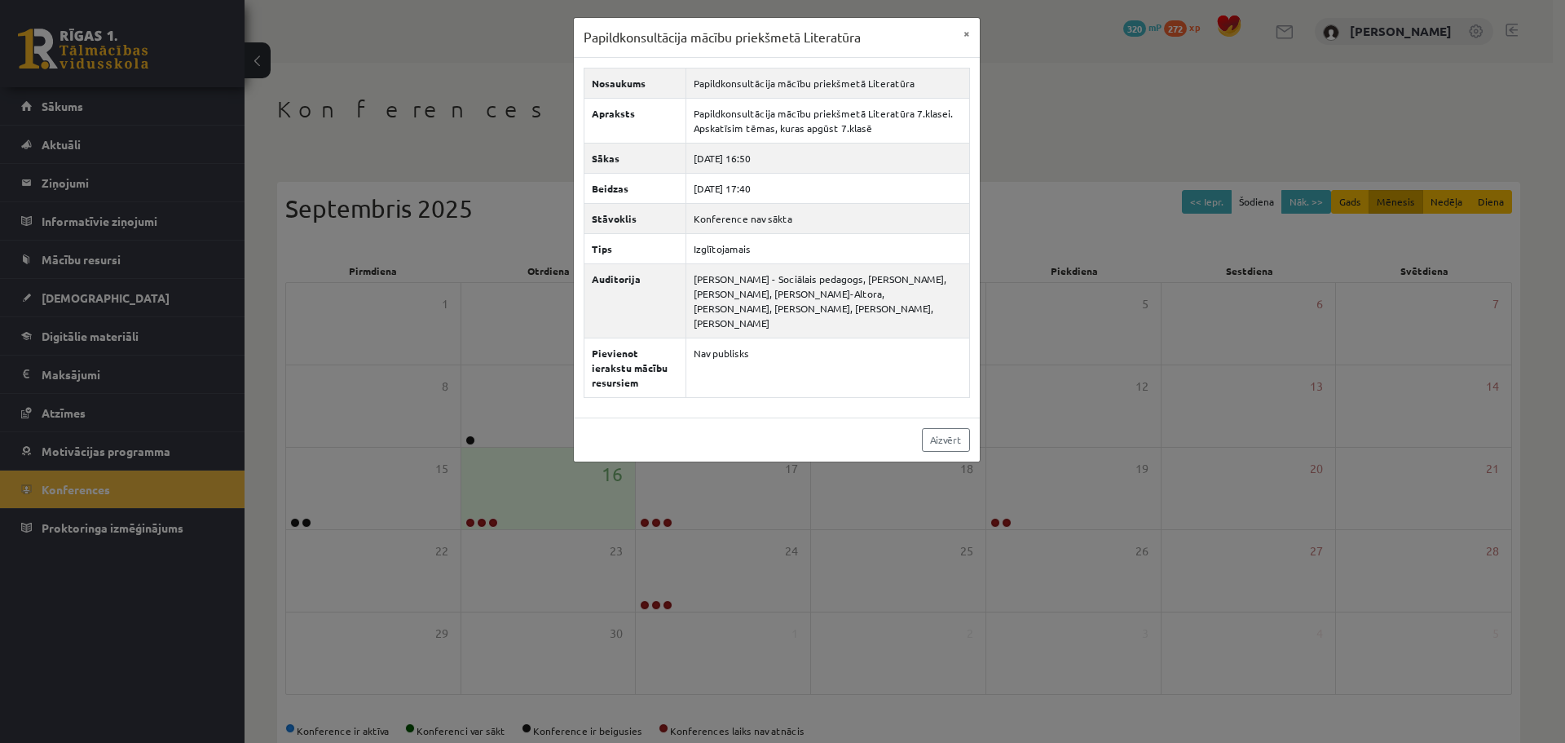
click at [398, 190] on div "Papildkonsultācija mācību priekšmetā Literatūra × Nosaukums Papildkonsultācija …" at bounding box center [782, 371] width 1565 height 743
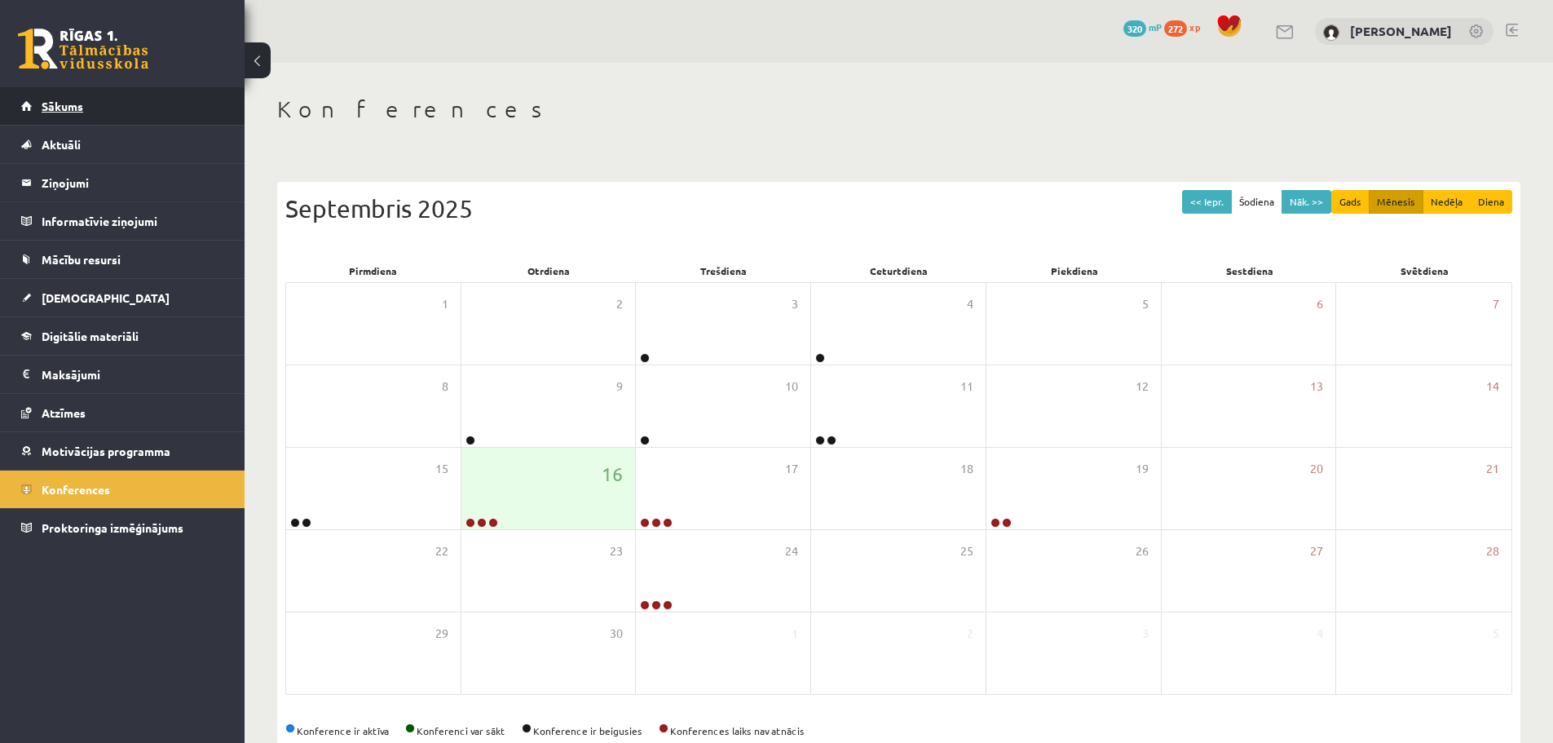
click at [113, 101] on link "Sākums" at bounding box center [122, 105] width 203 height 37
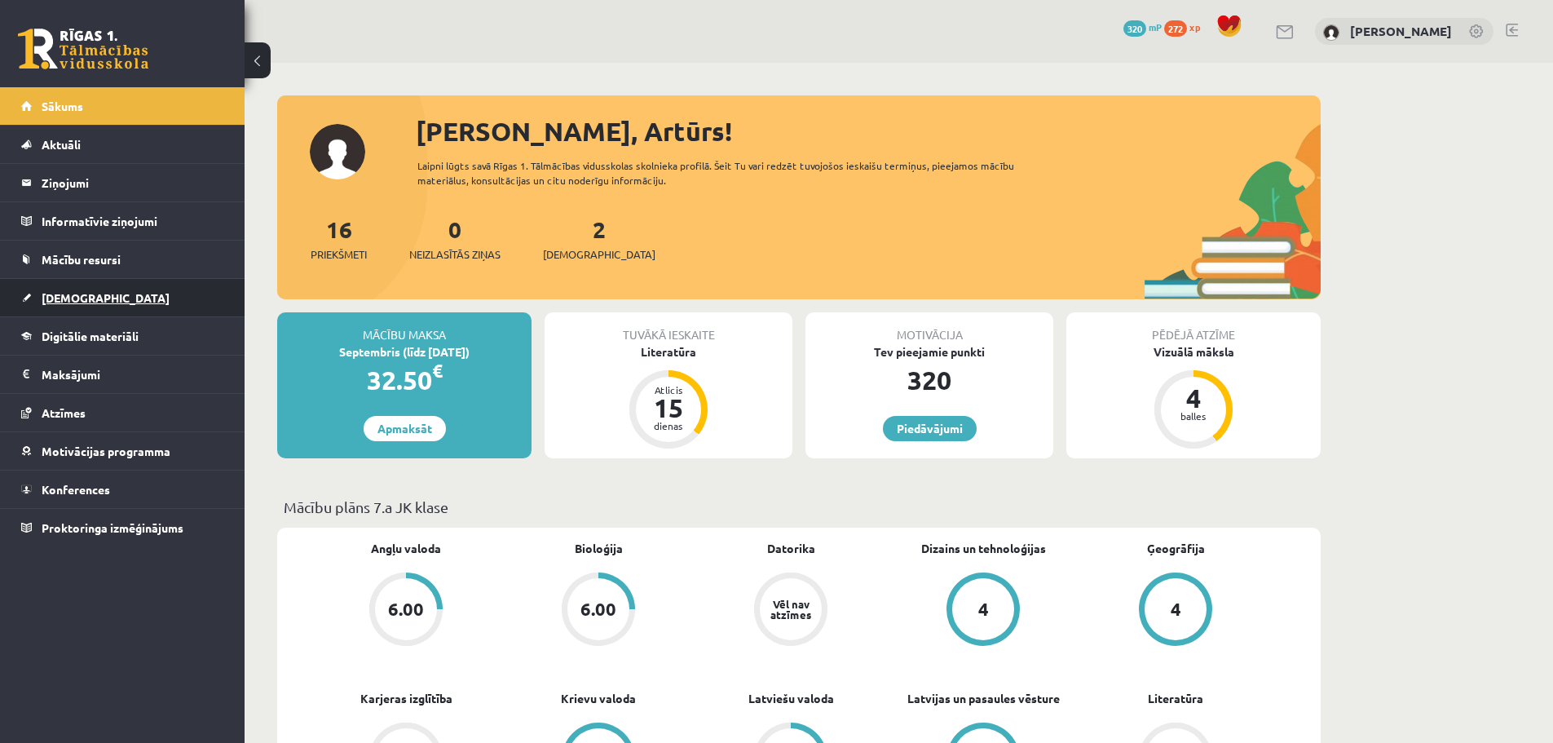
click at [79, 302] on span "[DEMOGRAPHIC_DATA]" at bounding box center [106, 297] width 128 height 15
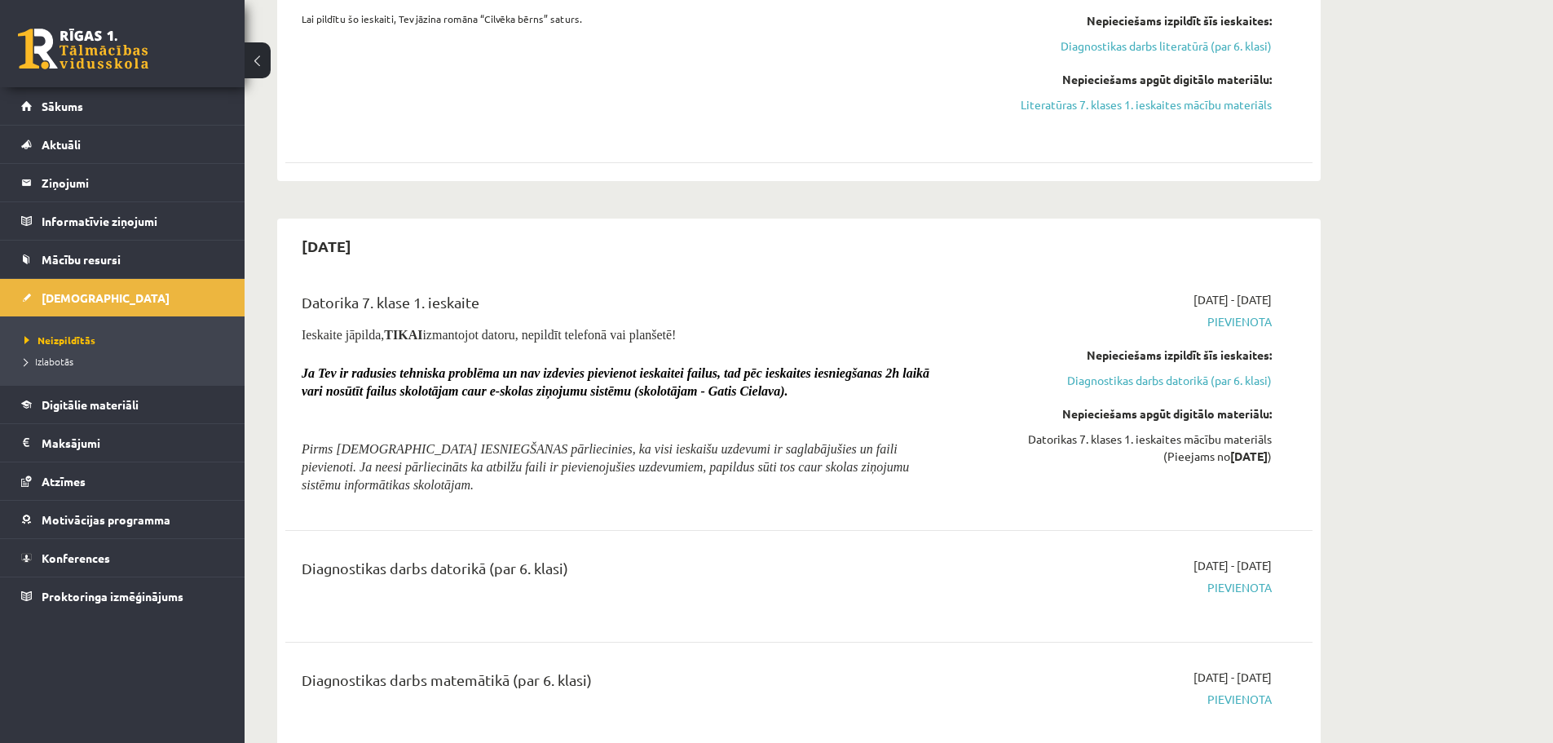
scroll to position [734, 0]
